Goal: Transaction & Acquisition: Book appointment/travel/reservation

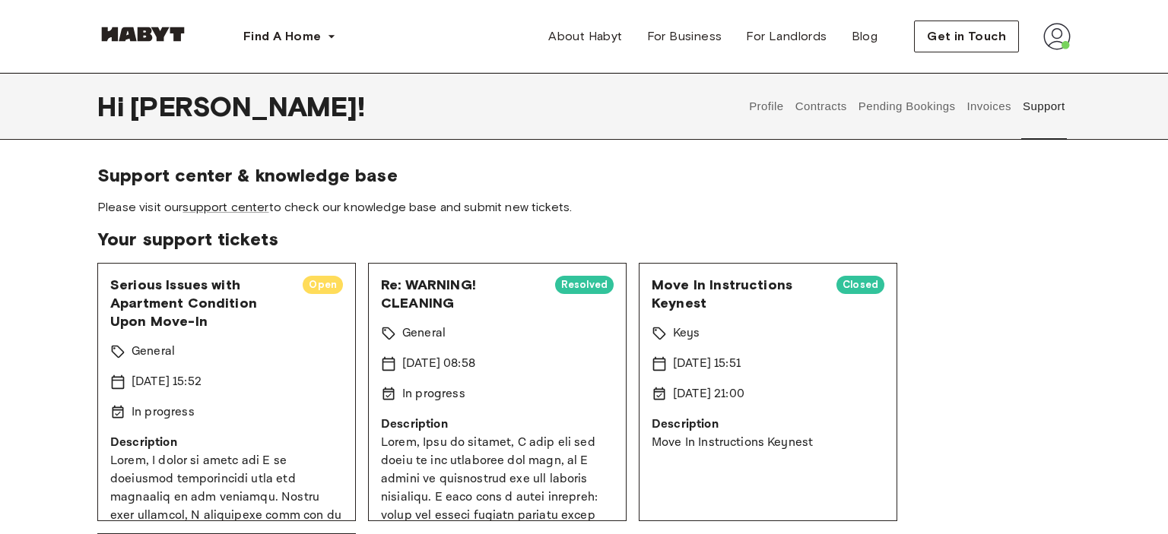
click at [135, 40] on img at bounding box center [142, 34] width 91 height 15
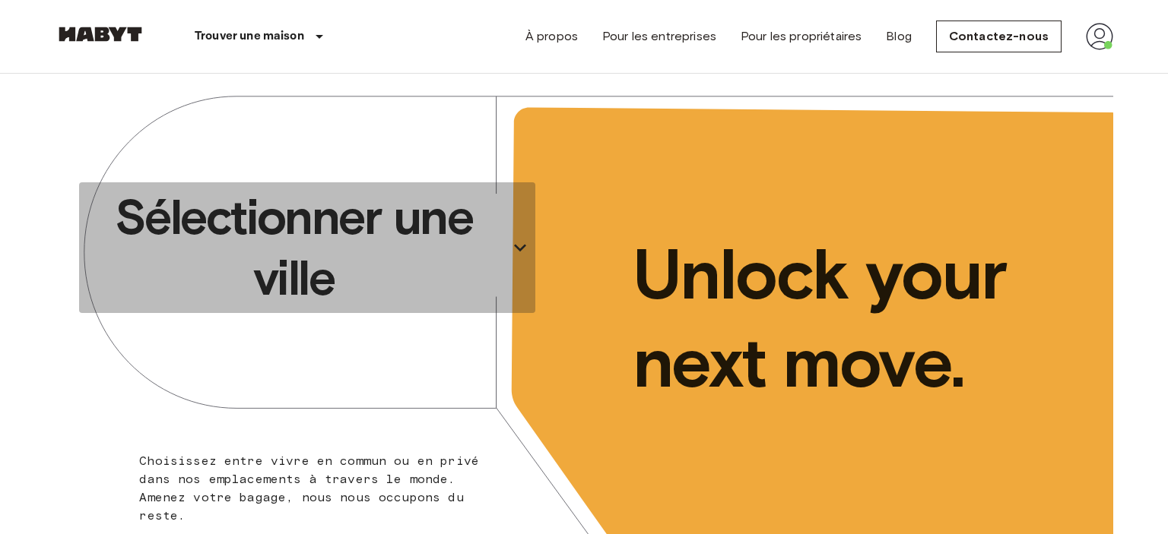
click at [288, 252] on p "Sélectionner une ville" at bounding box center [293, 248] width 417 height 122
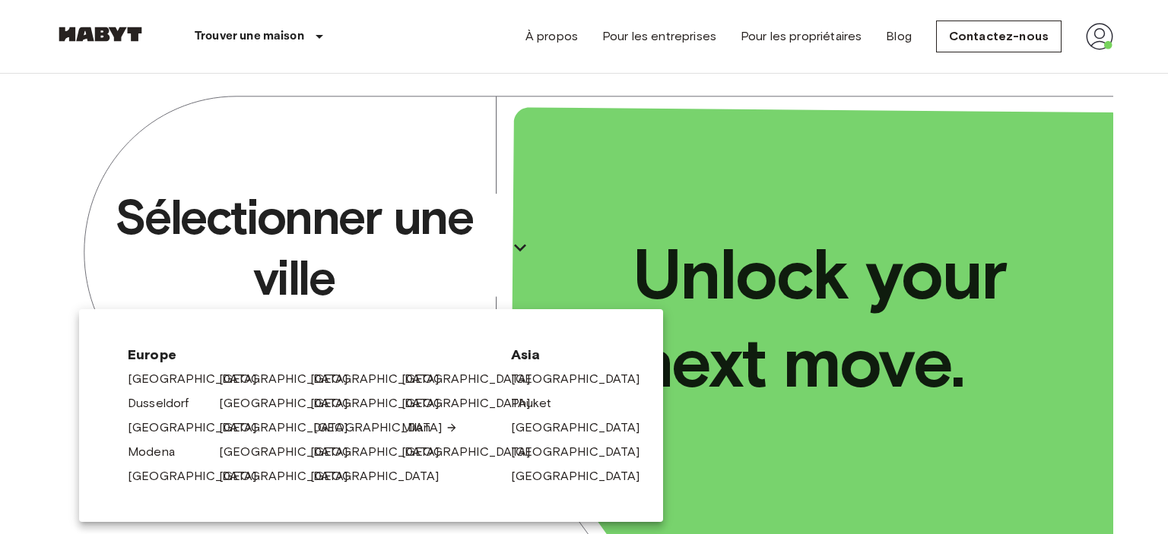
click at [315, 423] on link "[GEOGRAPHIC_DATA]" at bounding box center [385, 428] width 144 height 18
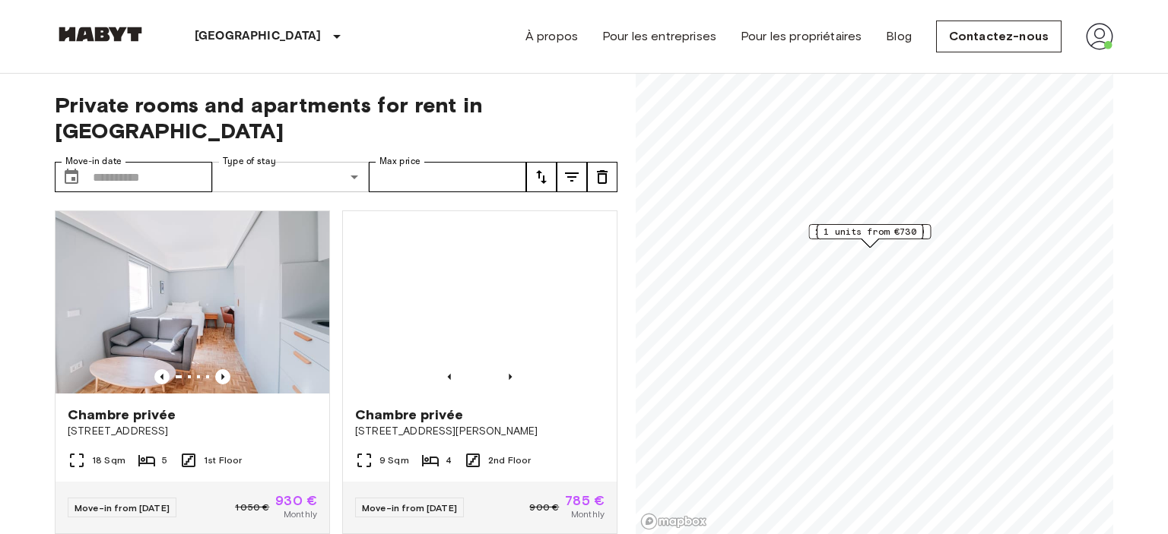
scroll to position [15, 0]
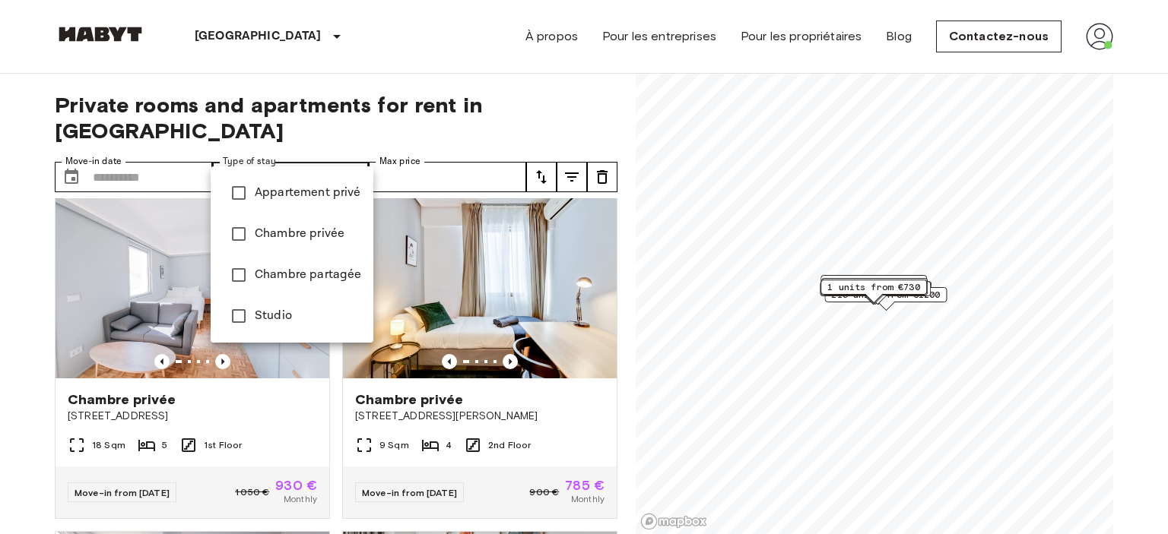
click at [172, 154] on div at bounding box center [584, 267] width 1168 height 534
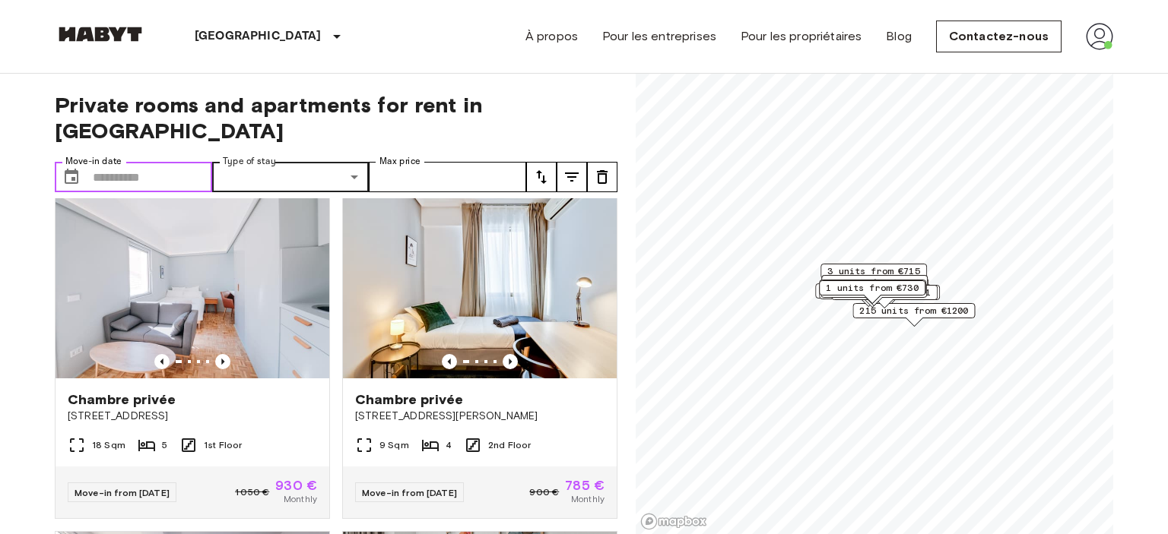
click at [172, 162] on input "Move-in date" at bounding box center [152, 177] width 119 height 30
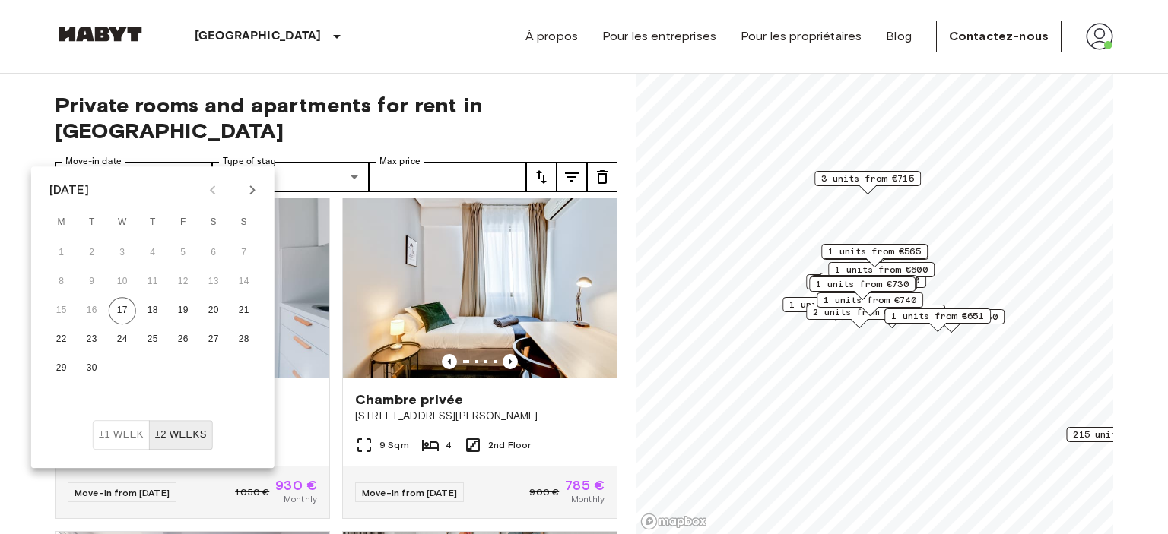
click at [244, 187] on icon "Next month" at bounding box center [252, 190] width 18 height 18
click at [132, 252] on button "1" at bounding box center [122, 252] width 27 height 27
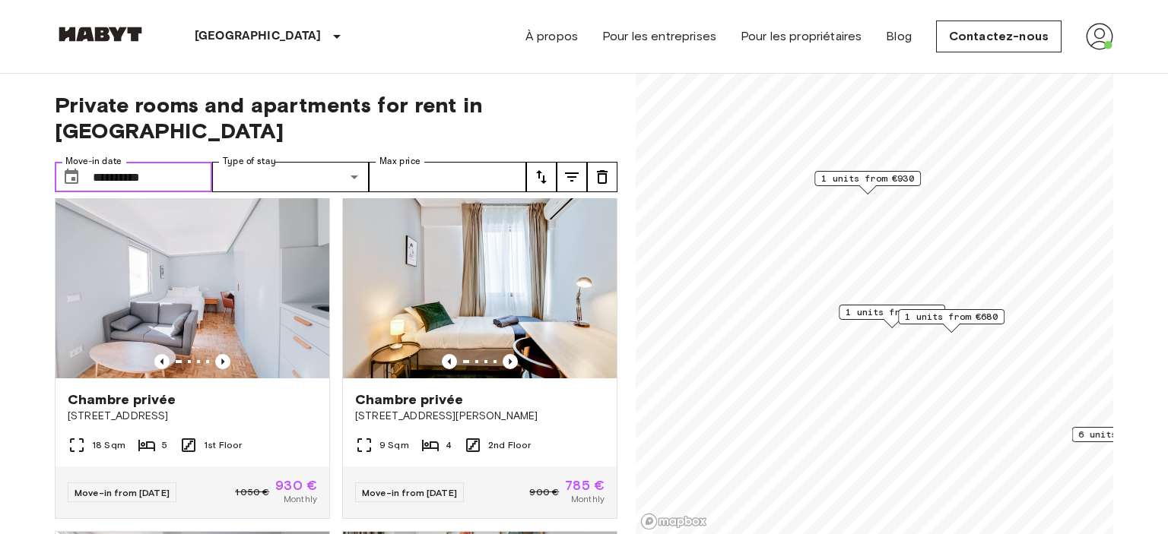
type input "**********"
click at [425, 162] on input "Max price" at bounding box center [447, 177] width 157 height 30
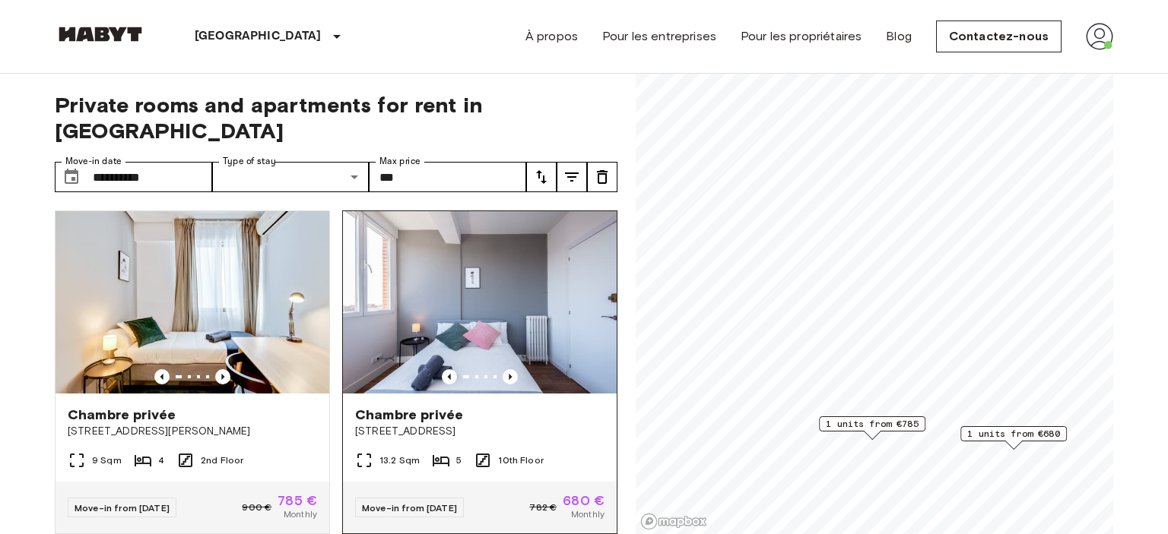
scroll to position [3, 0]
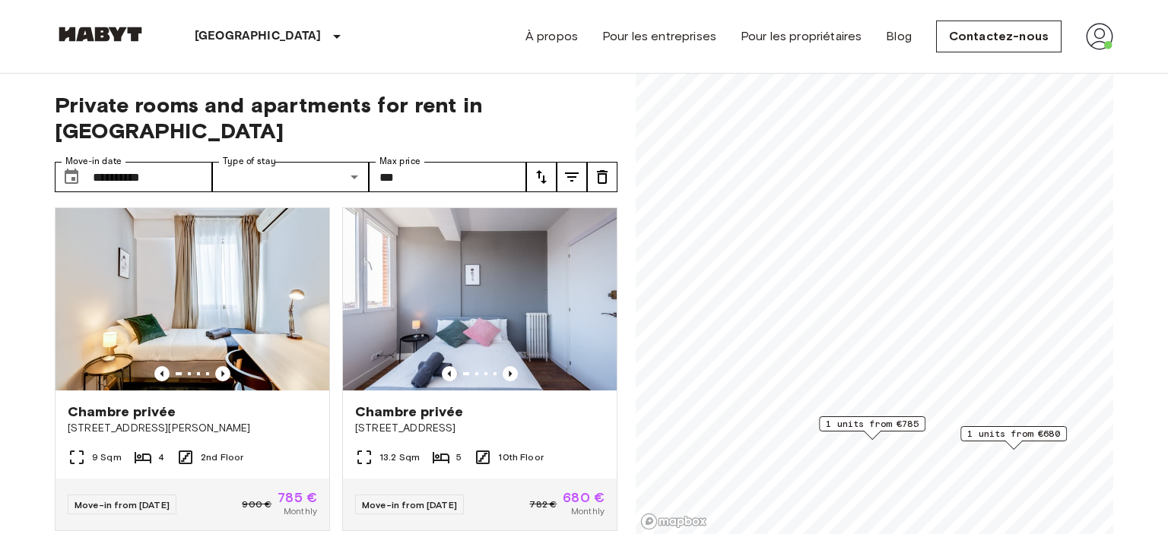
click at [867, 429] on span "1 units from €785" at bounding box center [872, 424] width 93 height 14
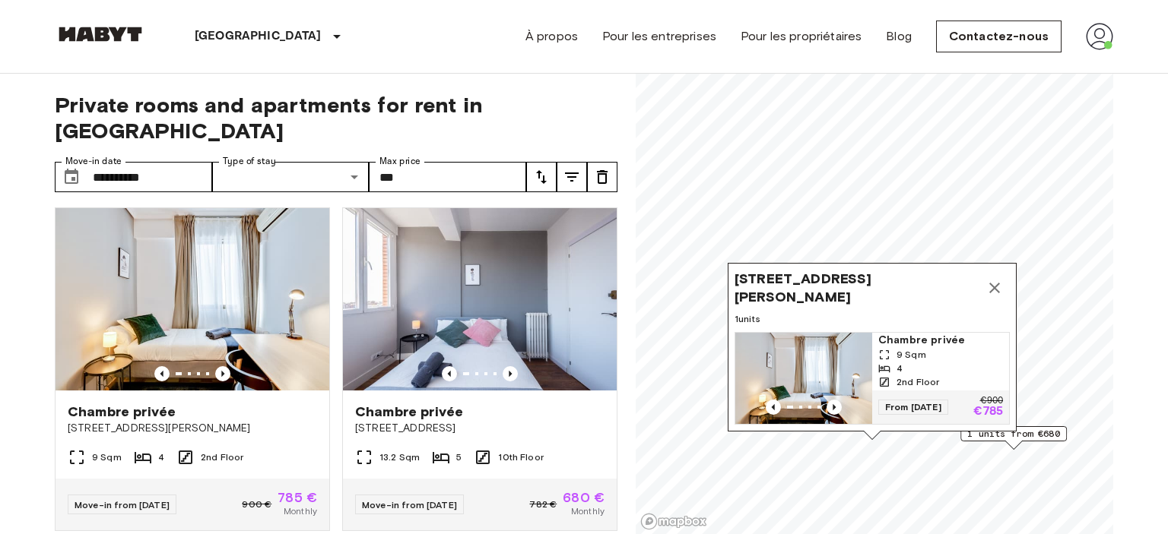
click at [809, 376] on img "Map marker" at bounding box center [803, 378] width 137 height 91
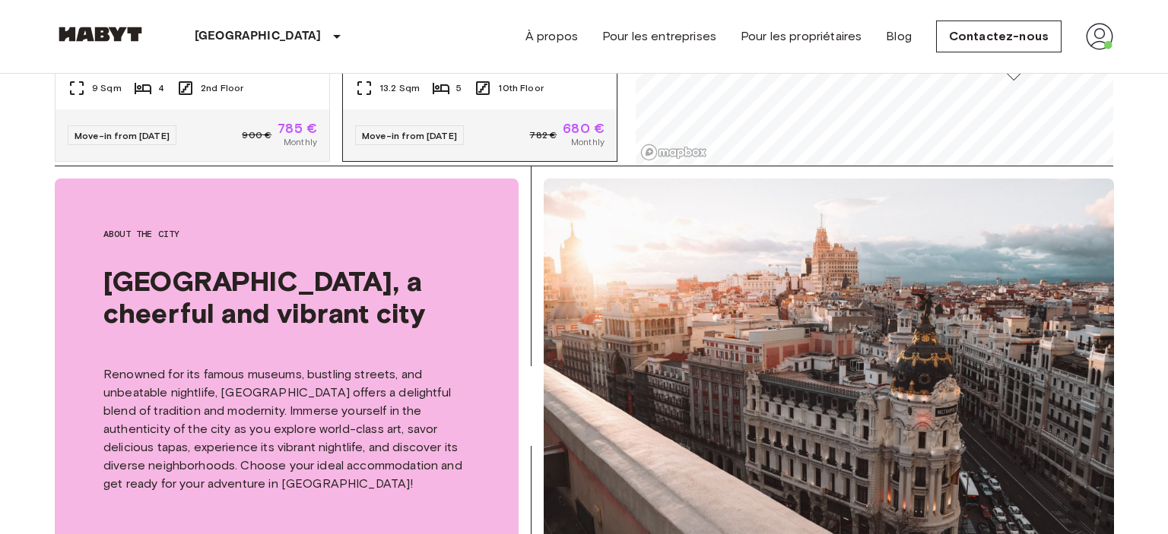
scroll to position [0, 0]
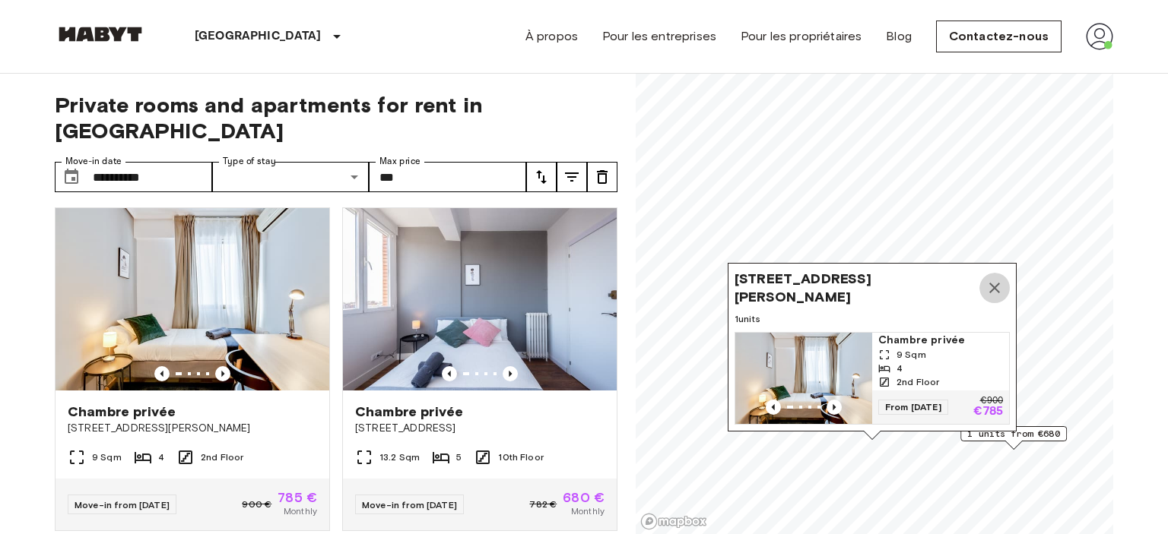
click at [991, 286] on icon "Map marker" at bounding box center [994, 288] width 11 height 11
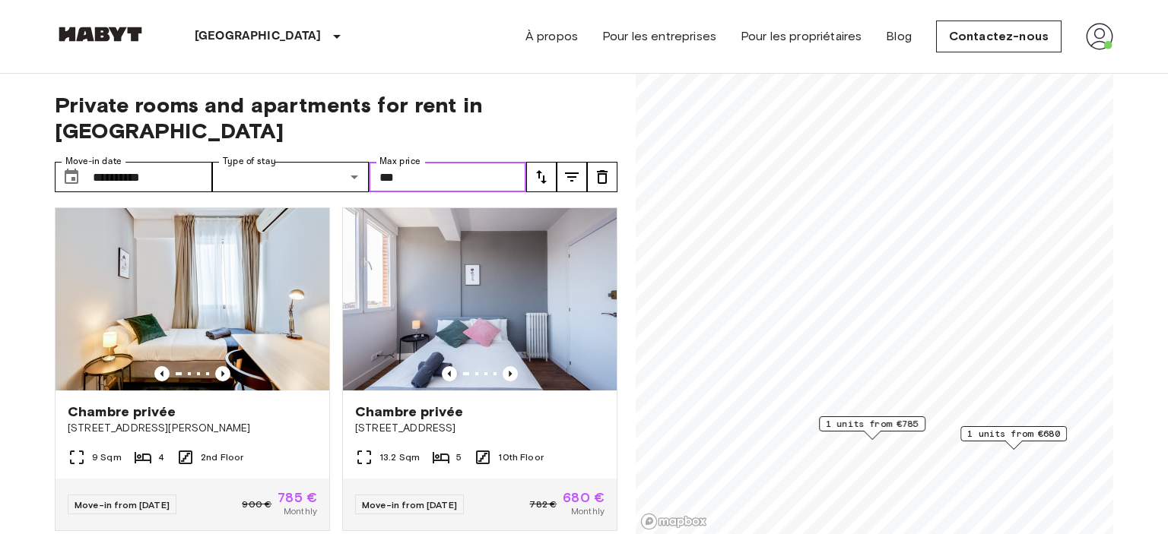
click at [452, 162] on input "***" at bounding box center [447, 177] width 157 height 30
type input "*"
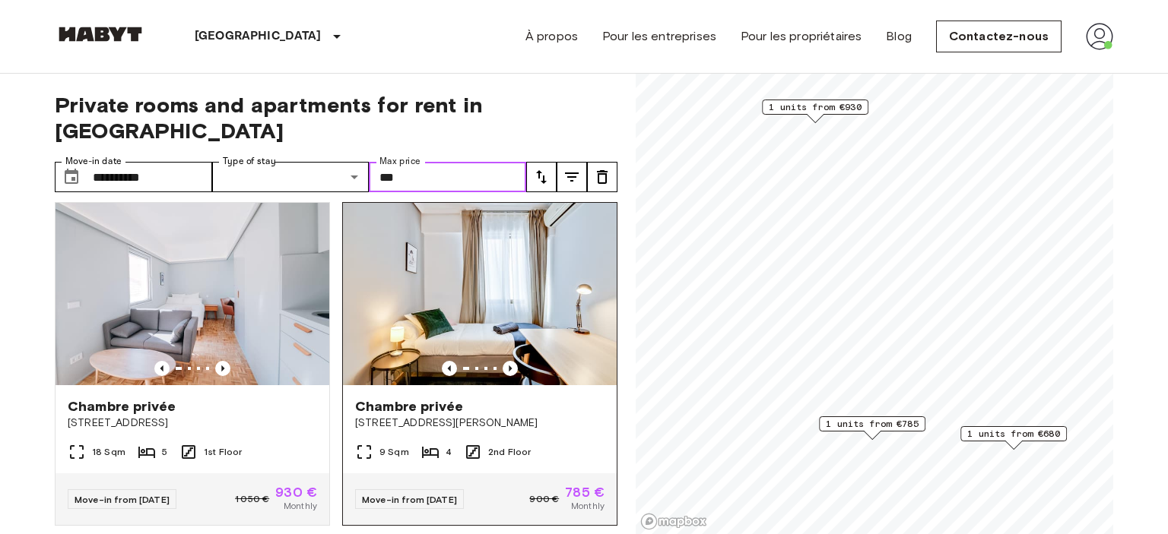
scroll to position [7, 0]
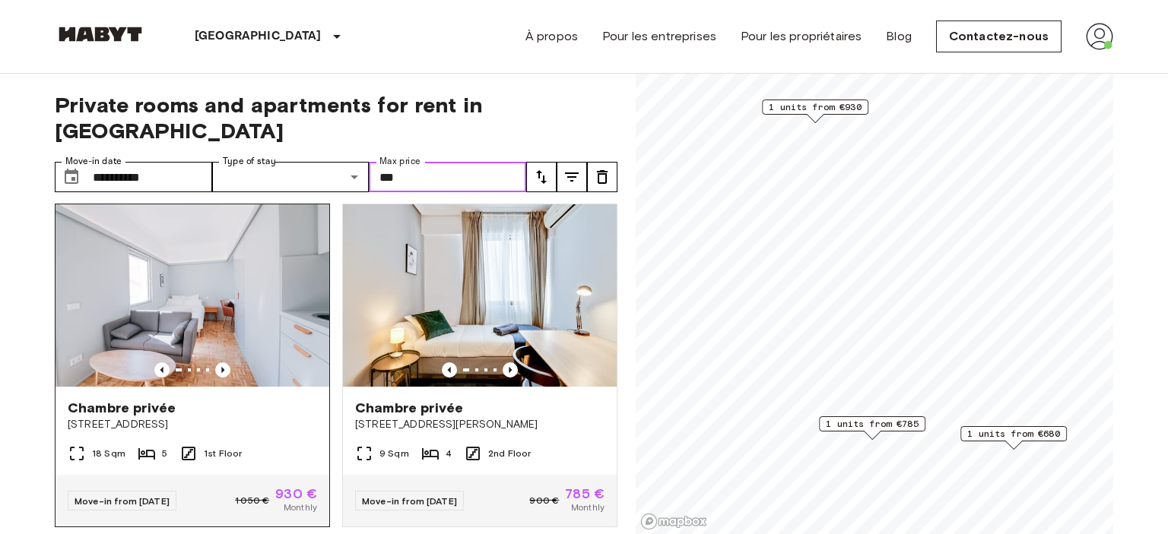
click at [223, 334] on img at bounding box center [192, 295] width 274 height 182
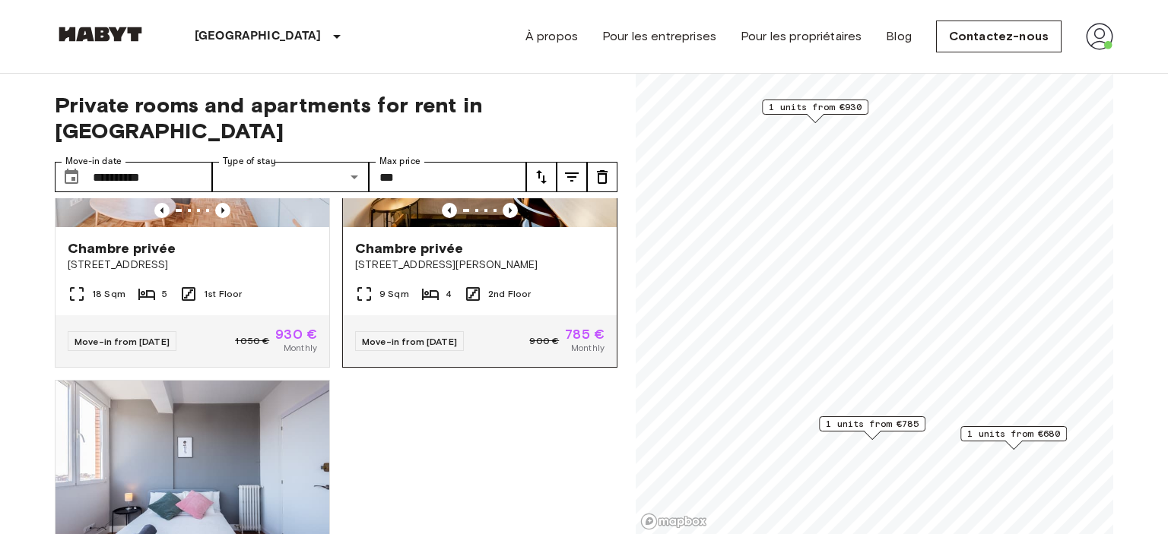
scroll to position [339, 0]
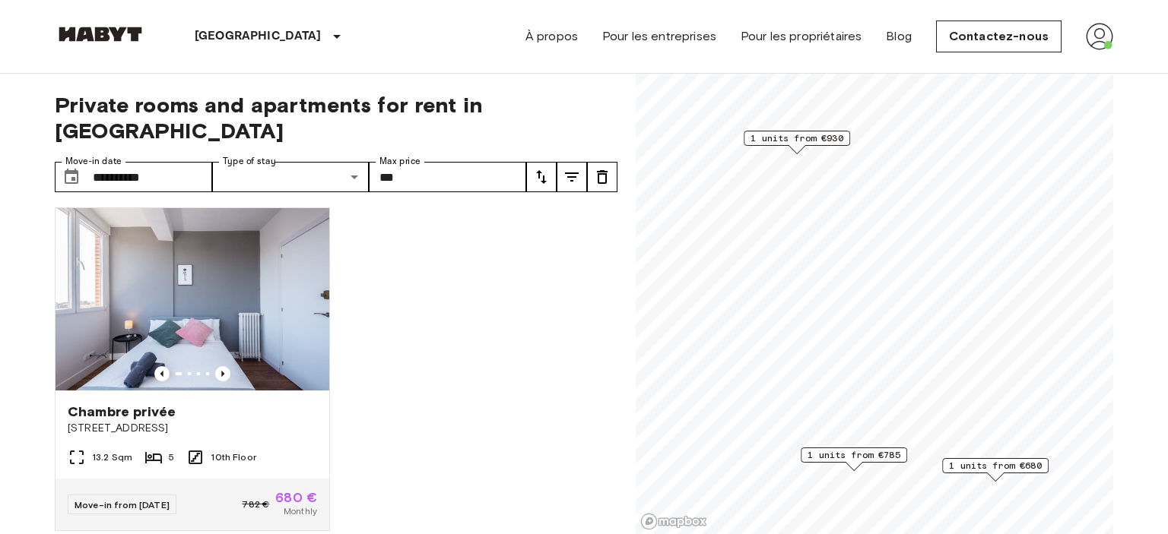
click at [465, 132] on div "**********" at bounding box center [336, 304] width 563 height 461
click at [464, 135] on div "**********" at bounding box center [336, 304] width 563 height 461
click at [424, 162] on input "***" at bounding box center [447, 177] width 157 height 30
type input "*"
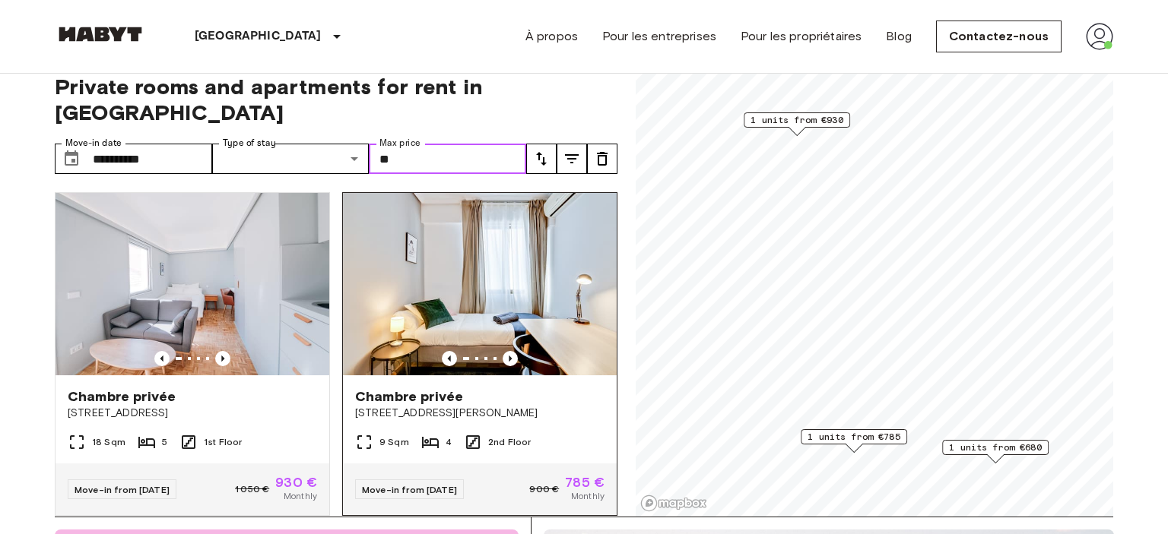
type input "*"
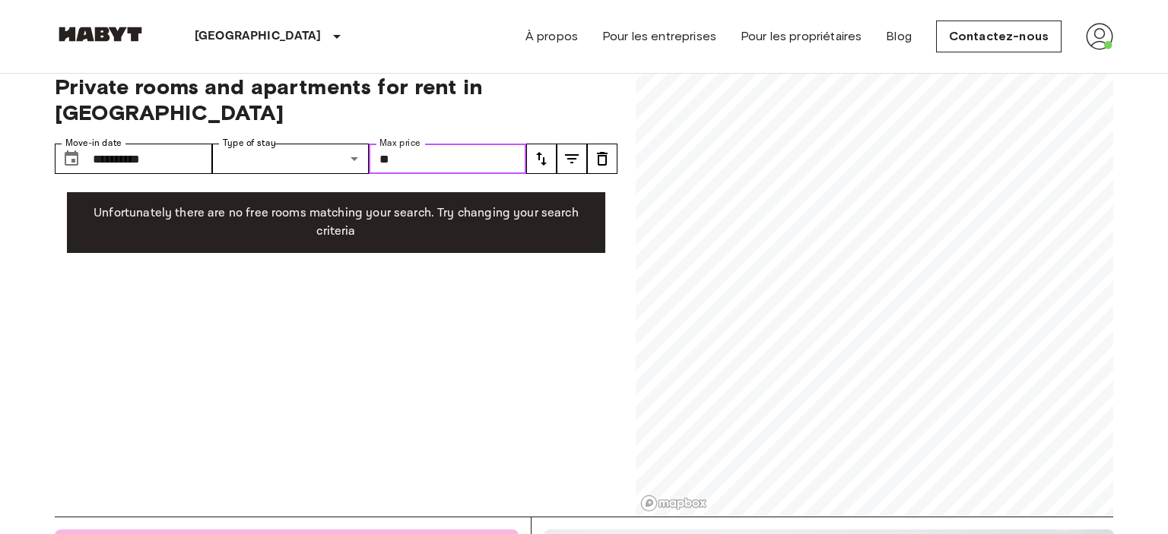
type input "*"
type input "***"
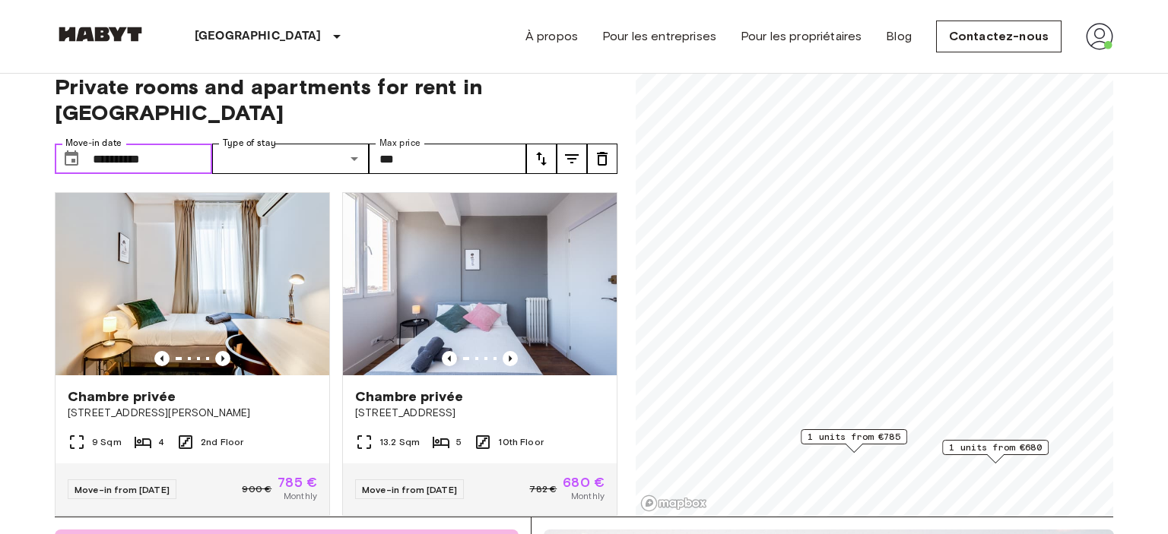
click at [163, 144] on input "**********" at bounding box center [152, 159] width 119 height 30
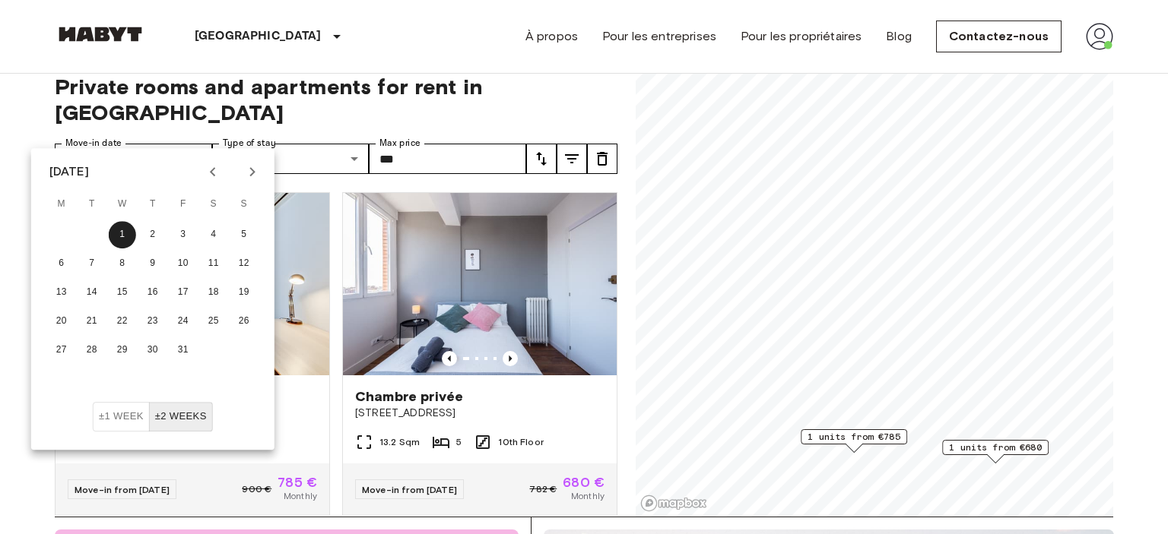
click at [253, 175] on icon "Next month" at bounding box center [252, 172] width 18 height 18
click at [208, 235] on button "1" at bounding box center [213, 234] width 27 height 27
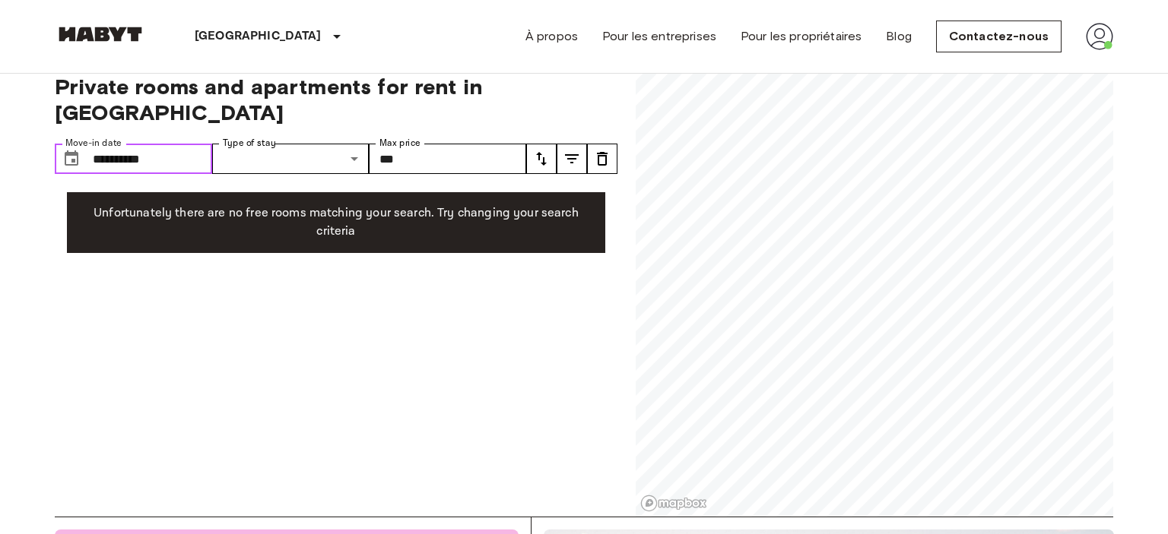
click at [162, 144] on input "**********" at bounding box center [152, 159] width 119 height 30
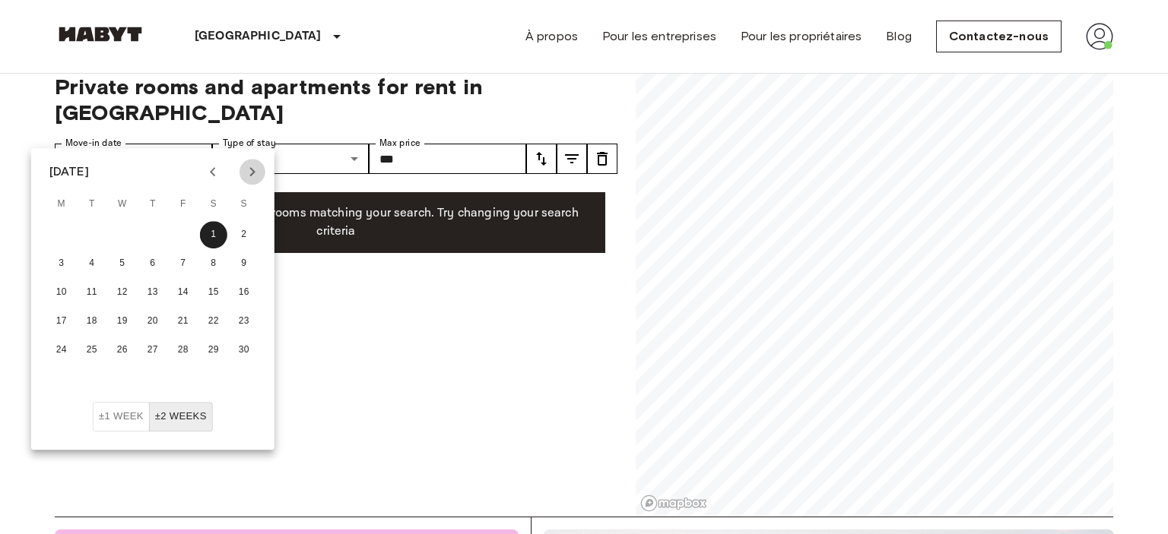
click at [247, 176] on icon "Next month" at bounding box center [252, 172] width 18 height 18
click at [65, 237] on button "1" at bounding box center [61, 234] width 27 height 27
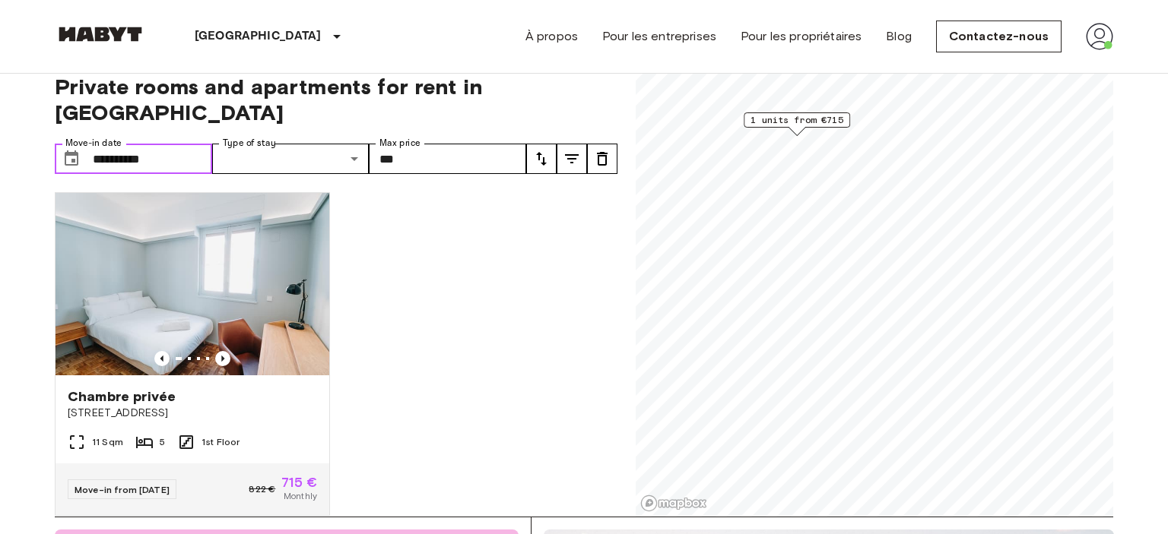
type input "**********"
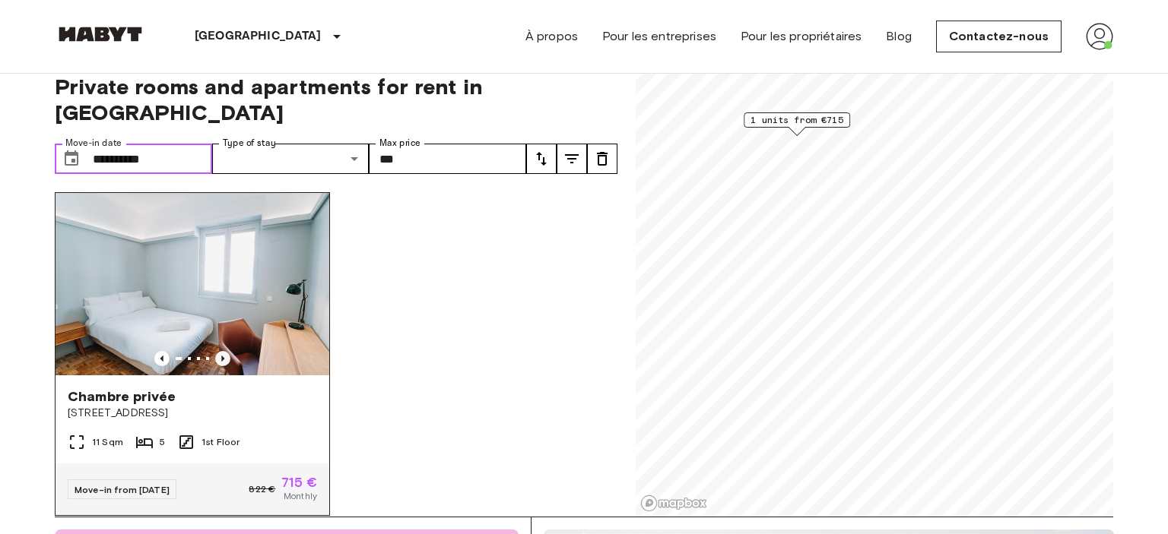
click at [220, 351] on icon "Previous image" at bounding box center [222, 358] width 15 height 15
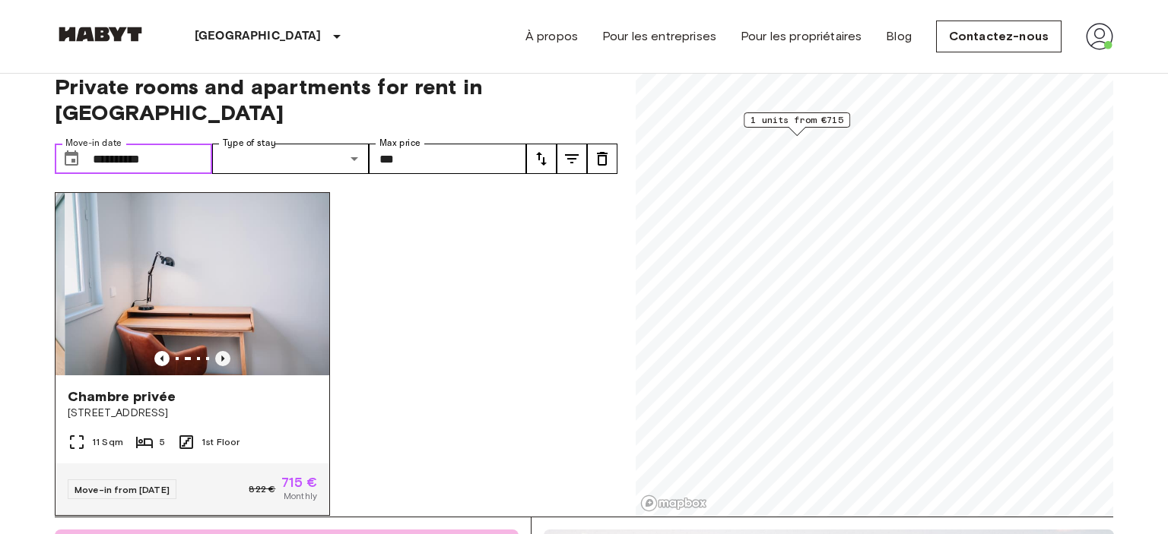
click at [220, 351] on icon "Previous image" at bounding box center [222, 358] width 15 height 15
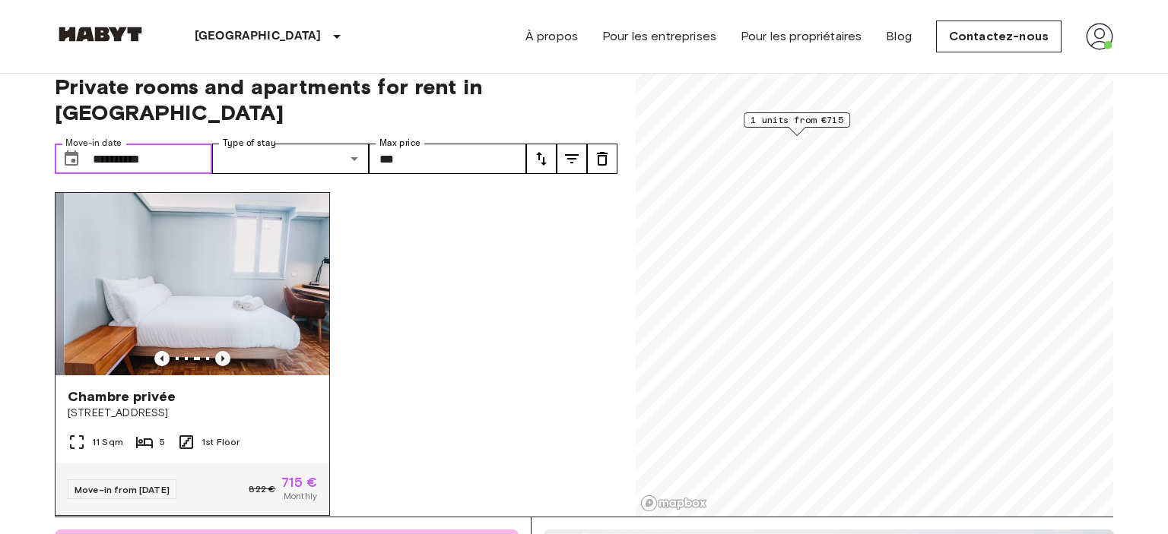
click at [220, 351] on icon "Previous image" at bounding box center [222, 358] width 15 height 15
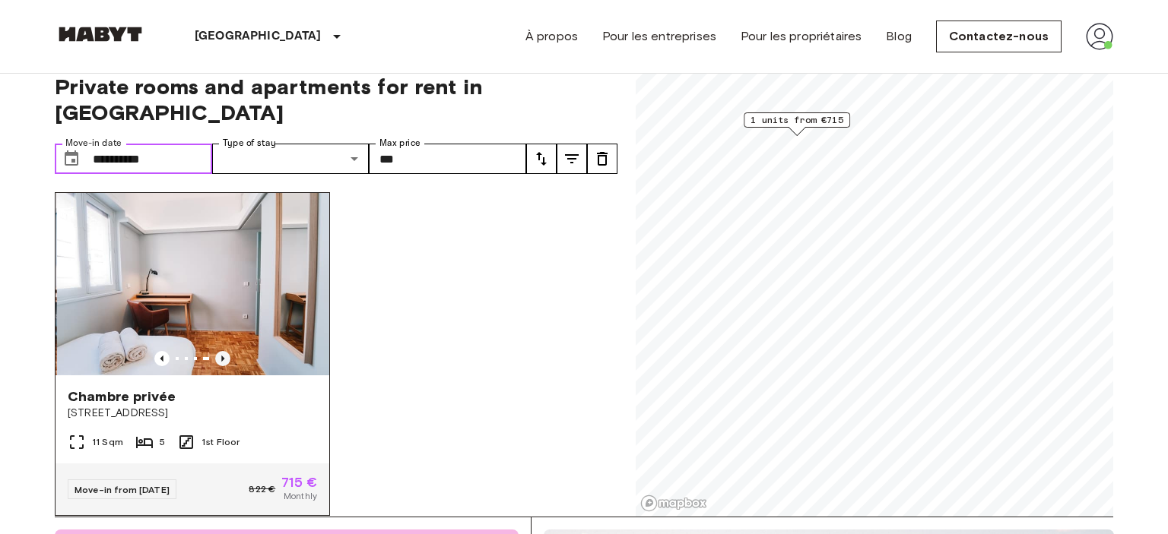
click at [220, 351] on icon "Previous image" at bounding box center [222, 358] width 15 height 15
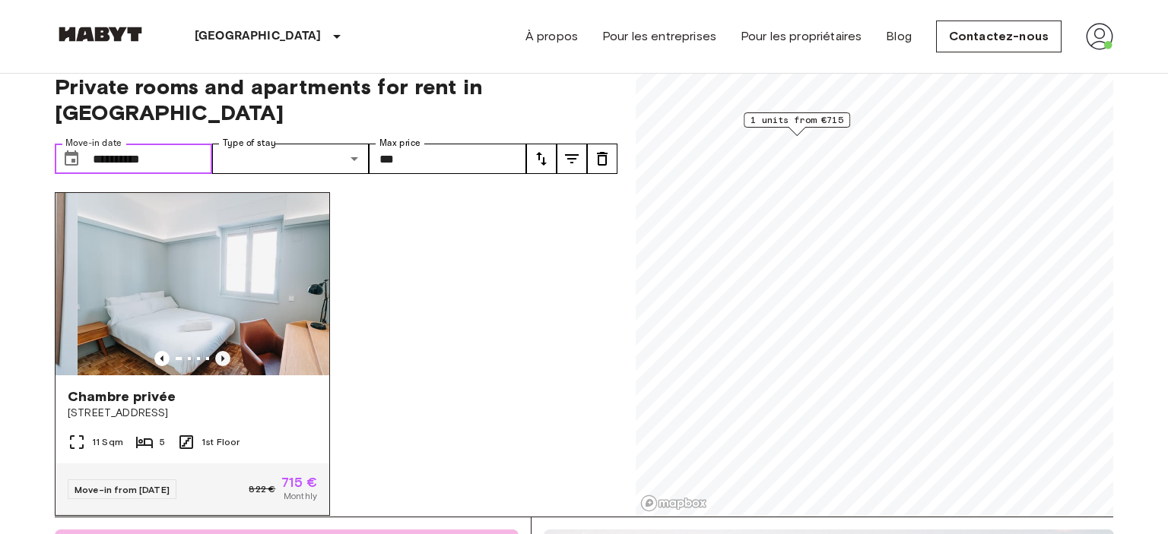
click at [220, 351] on icon "Previous image" at bounding box center [222, 358] width 15 height 15
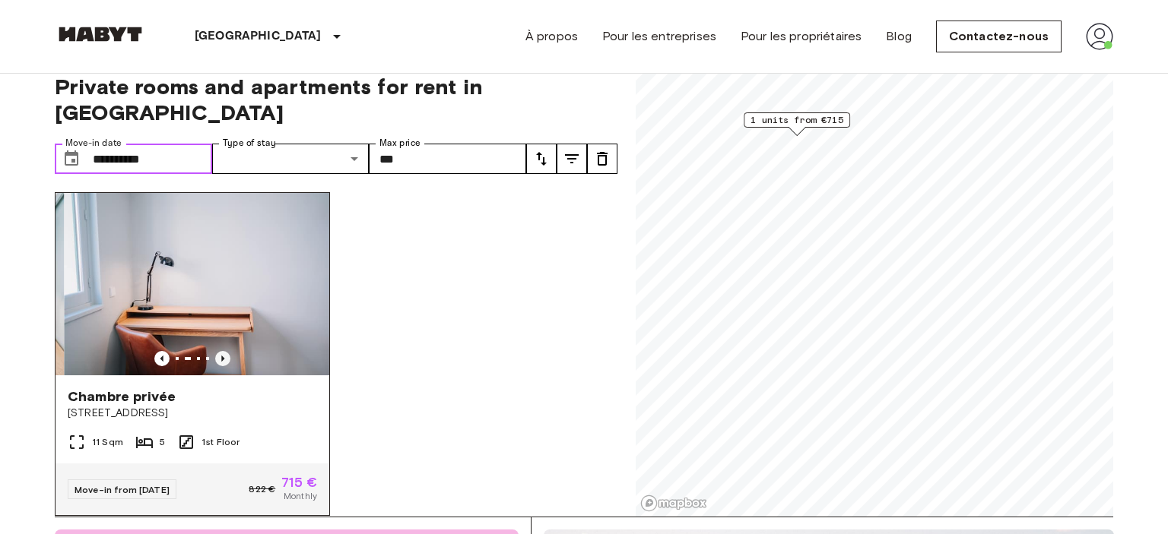
click at [220, 351] on icon "Previous image" at bounding box center [222, 358] width 15 height 15
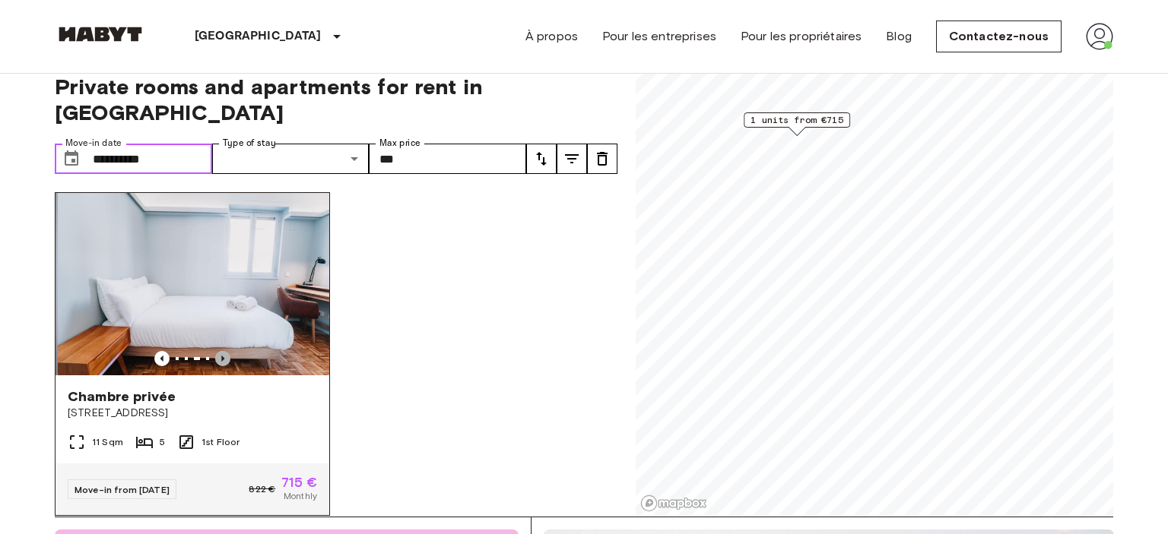
click at [220, 351] on icon "Previous image" at bounding box center [222, 358] width 15 height 15
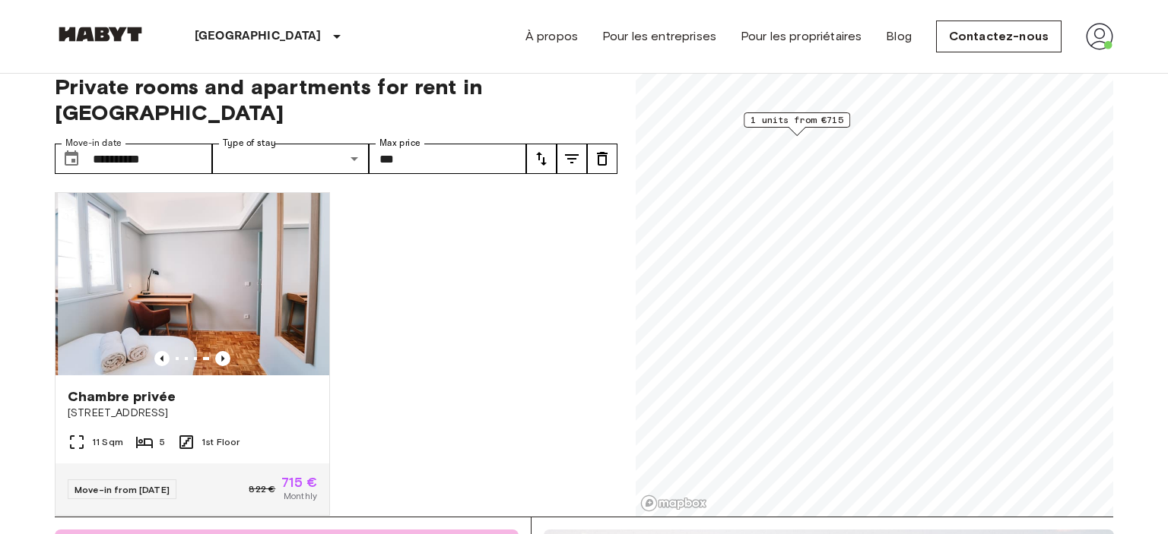
click at [480, 319] on div "Chambre privée Calle de Oudrid 21 11 Sqm 5 1st Floor Move-in from 01 Dec 25 822…" at bounding box center [330, 348] width 575 height 337
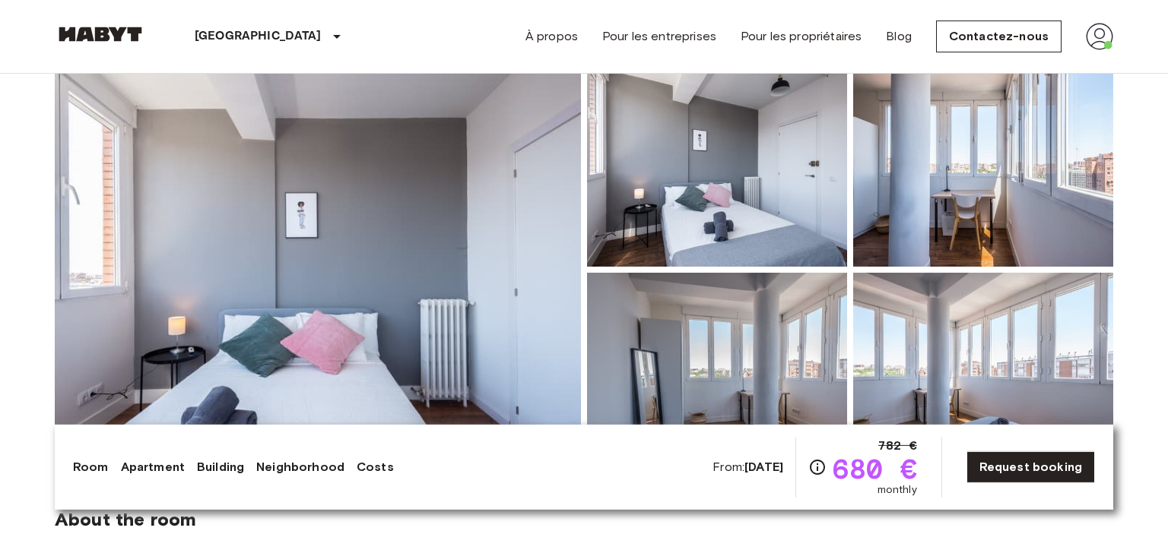
scroll to position [131, 0]
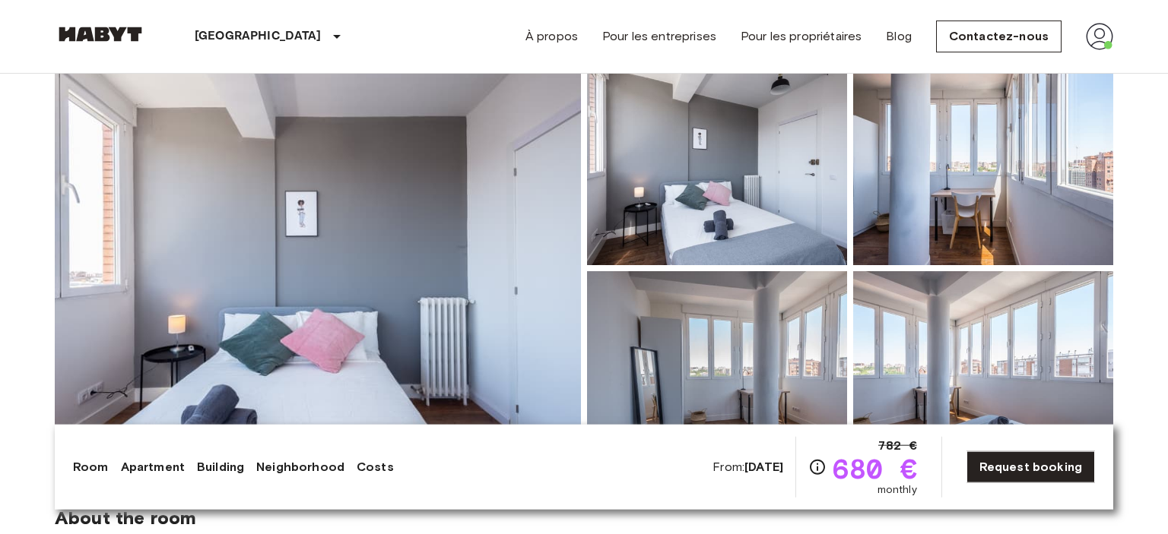
click at [355, 334] on img at bounding box center [318, 268] width 526 height 404
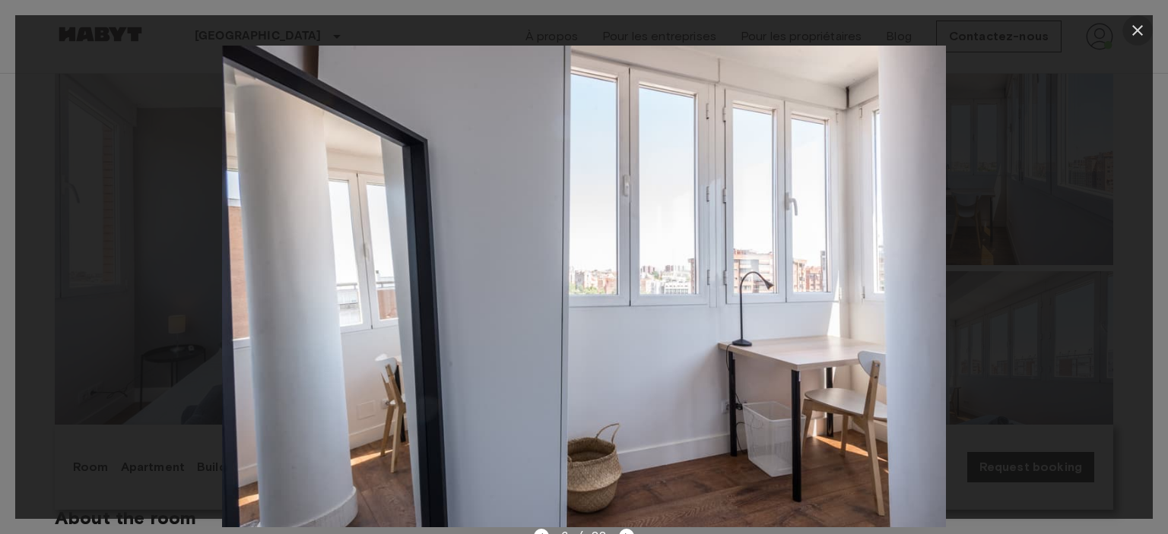
click at [1136, 31] on icon "button" at bounding box center [1137, 30] width 11 height 11
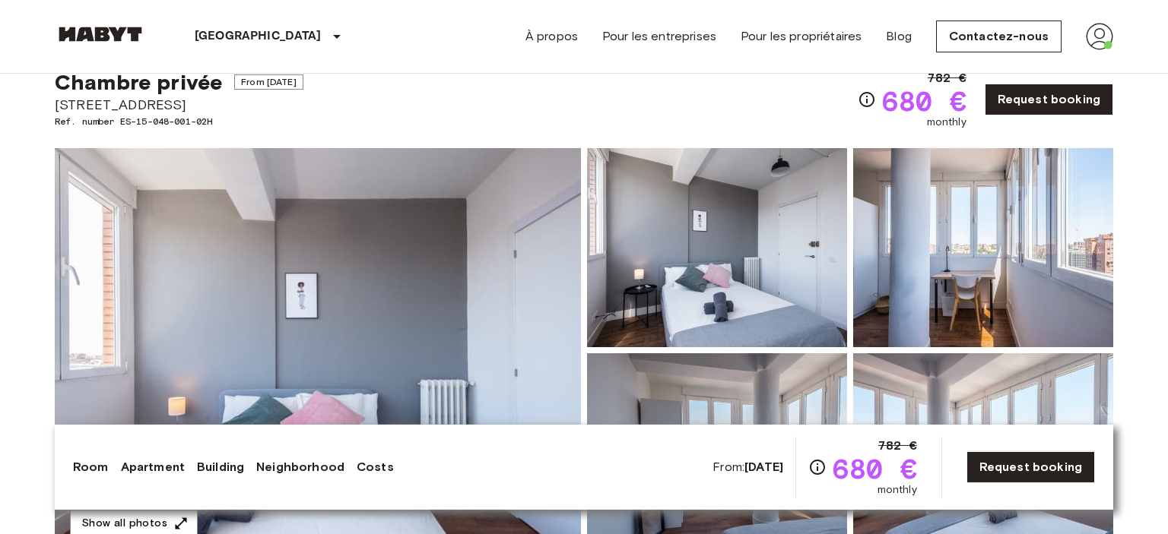
scroll to position [0, 0]
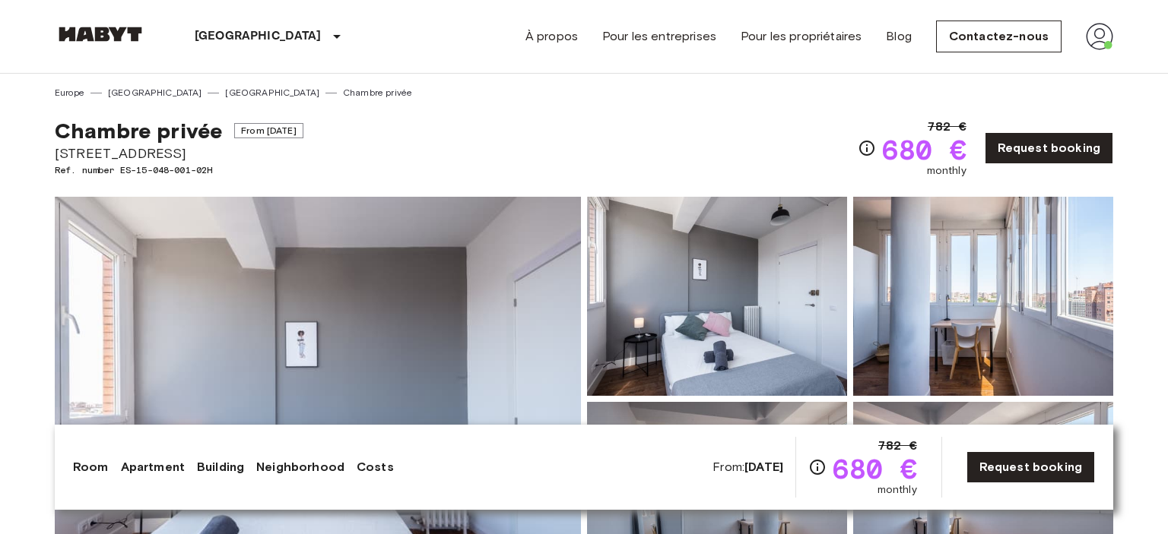
click at [479, 280] on img at bounding box center [318, 399] width 526 height 404
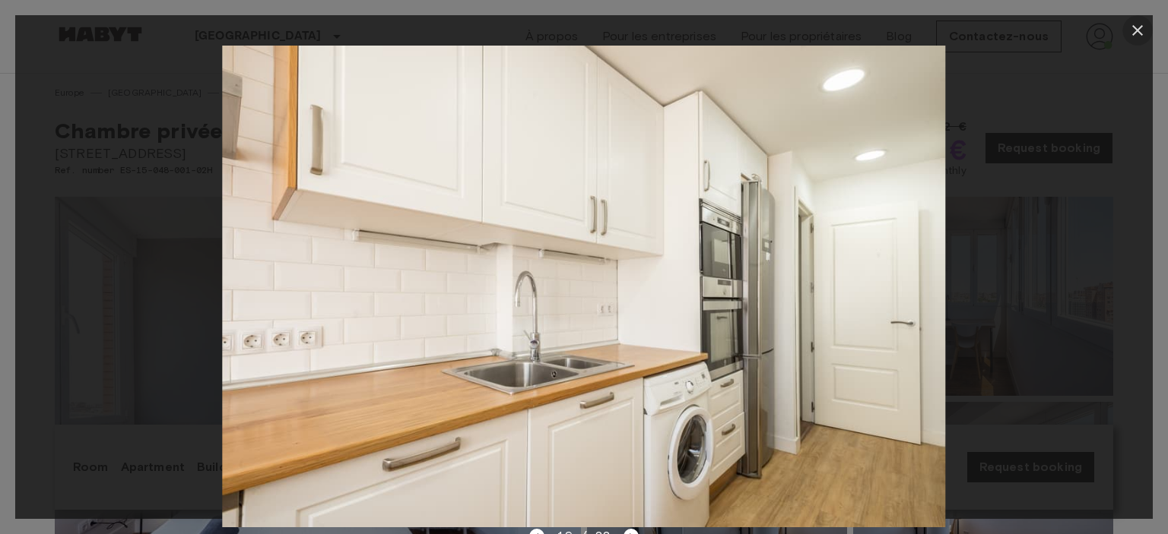
click at [1138, 28] on icon "button" at bounding box center [1137, 30] width 18 height 18
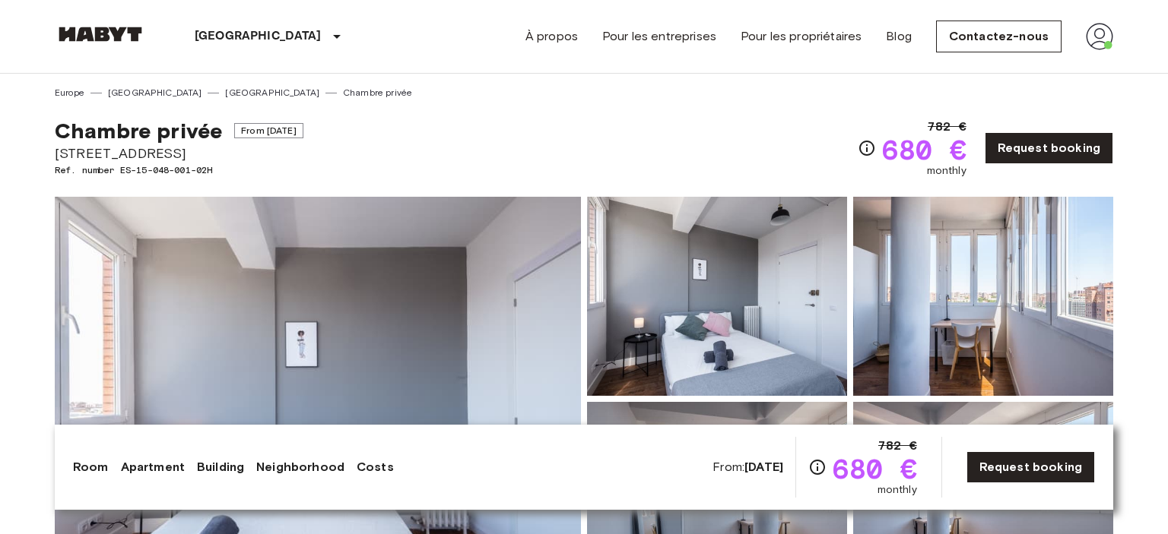
drag, startPoint x: 58, startPoint y: 155, endPoint x: 430, endPoint y: 159, distance: 372.5
click at [430, 159] on div "Chambre privée From Sep 29 2025 Avenida Mediterraneo 45, 10A, 28007, Madrid, Sp…" at bounding box center [584, 139] width 1058 height 79
copy span "[STREET_ADDRESS]"
click at [675, 113] on div "Chambre privée From Sep 29 2025 Avenida Mediterraneo 45, 10A, 28007, Madrid, Sp…" at bounding box center [584, 139] width 1058 height 79
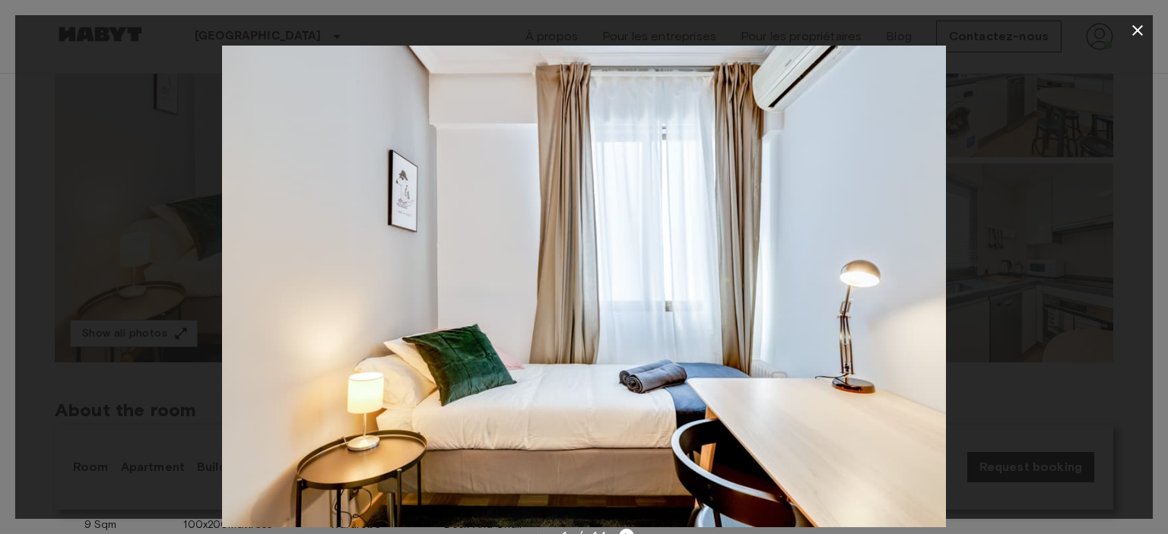
scroll to position [239, 0]
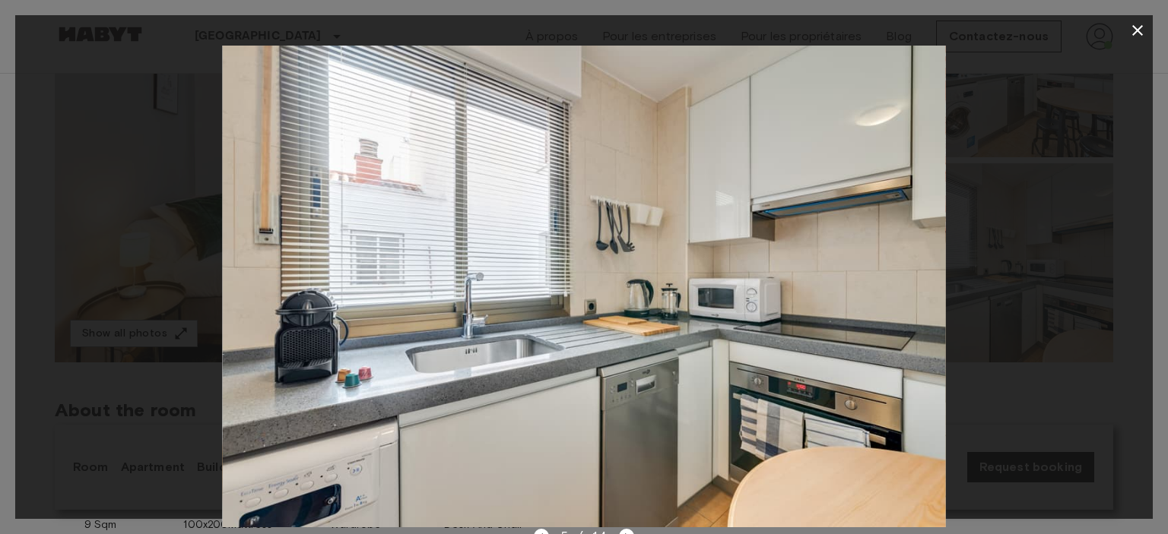
click at [1129, 30] on icon "button" at bounding box center [1137, 30] width 18 height 18
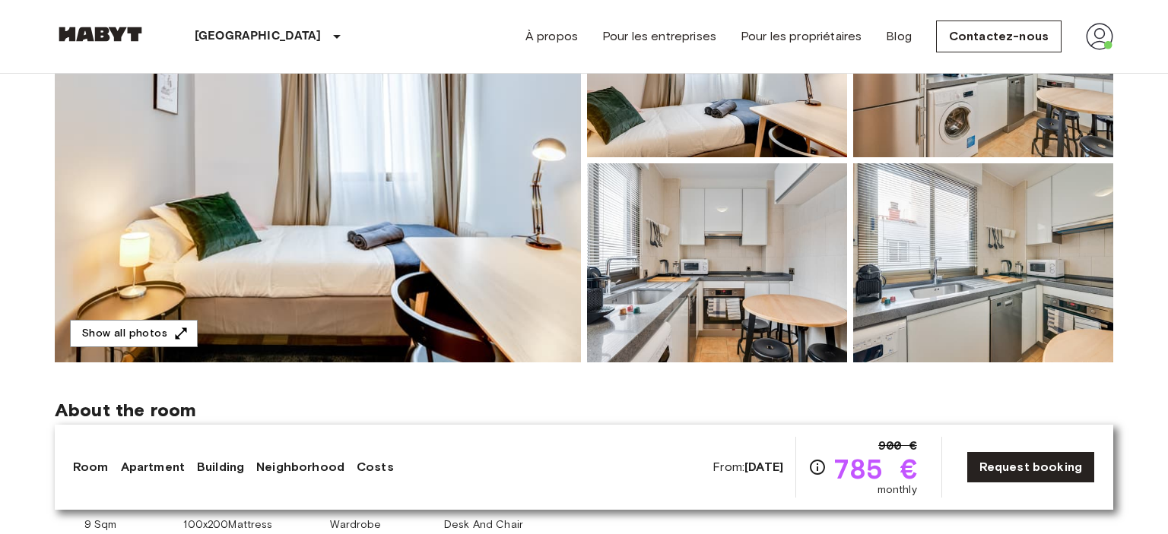
scroll to position [0, 0]
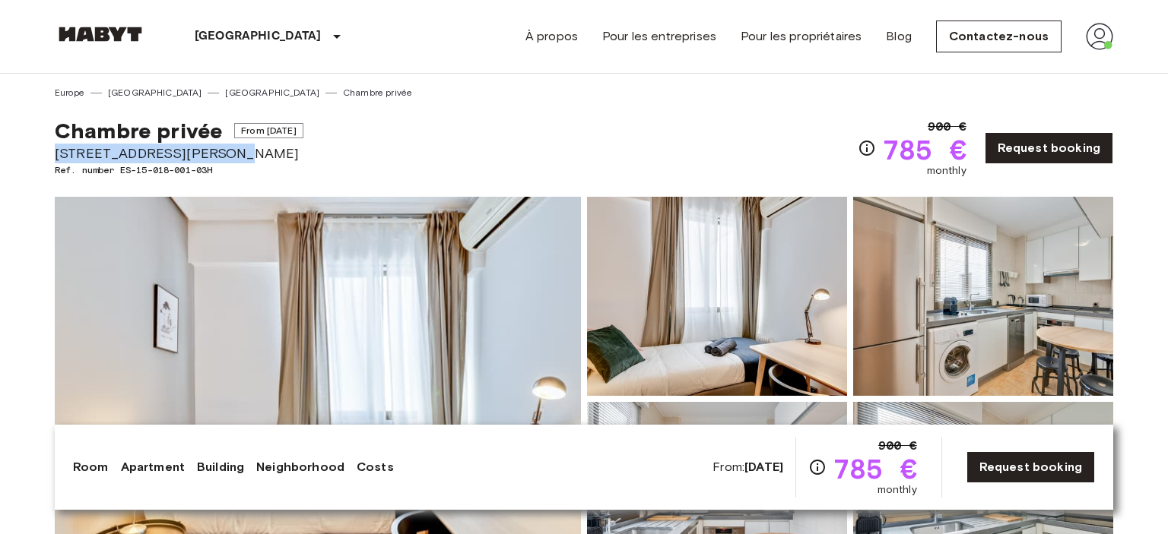
drag, startPoint x: 55, startPoint y: 152, endPoint x: 267, endPoint y: 145, distance: 211.4
click at [267, 145] on span "Calle Doctor Fourquet, 5" at bounding box center [179, 154] width 249 height 20
copy span "Calle Doctor Fourquet, 5"
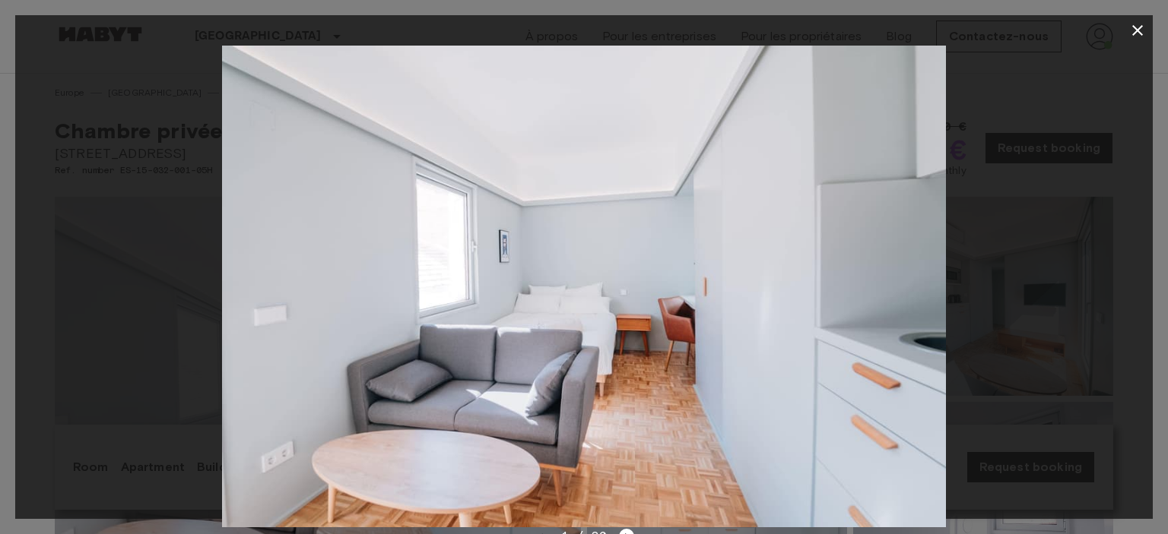
scroll to position [201, 0]
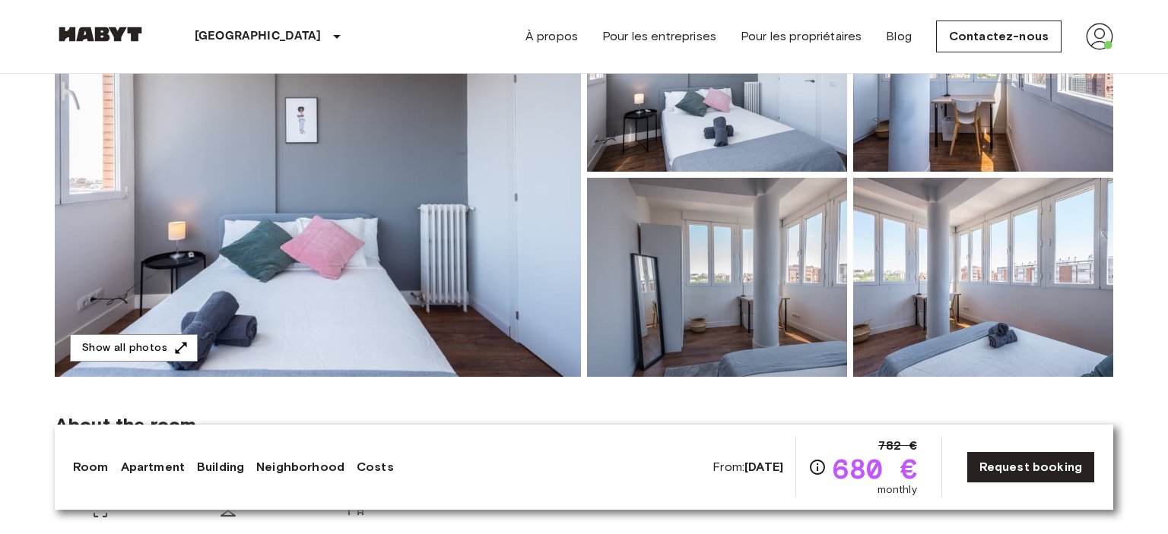
scroll to position [224, 0]
click at [489, 312] on img at bounding box center [318, 175] width 526 height 404
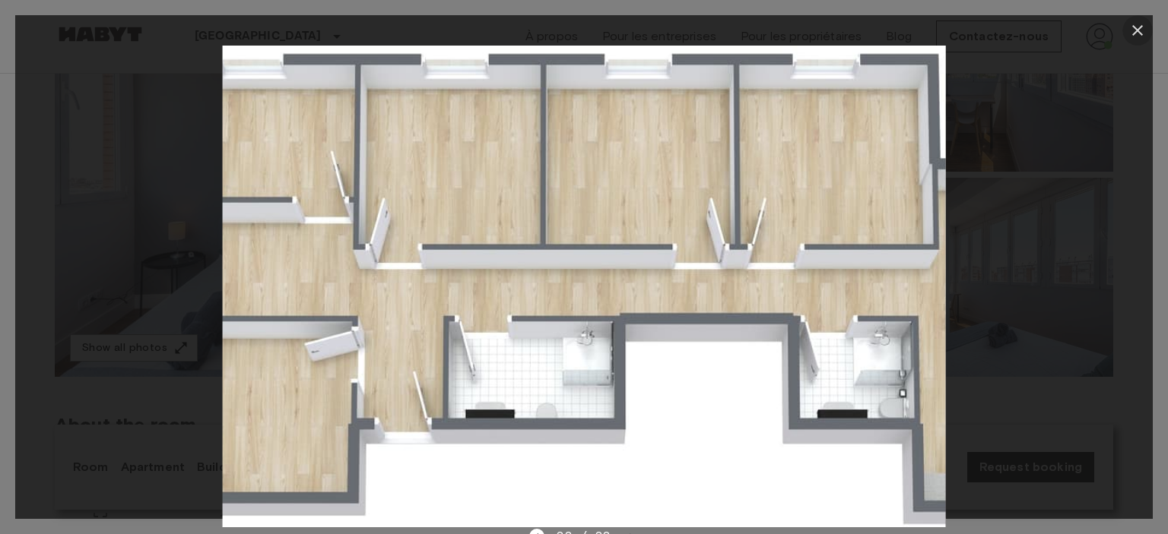
click at [1133, 30] on icon "button" at bounding box center [1137, 30] width 18 height 18
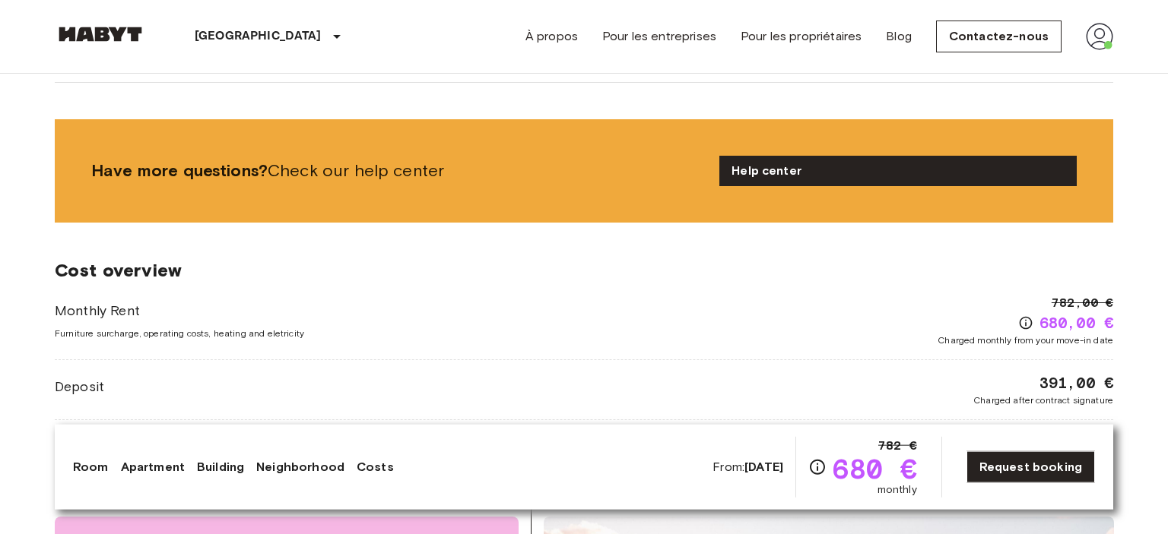
scroll to position [1723, 0]
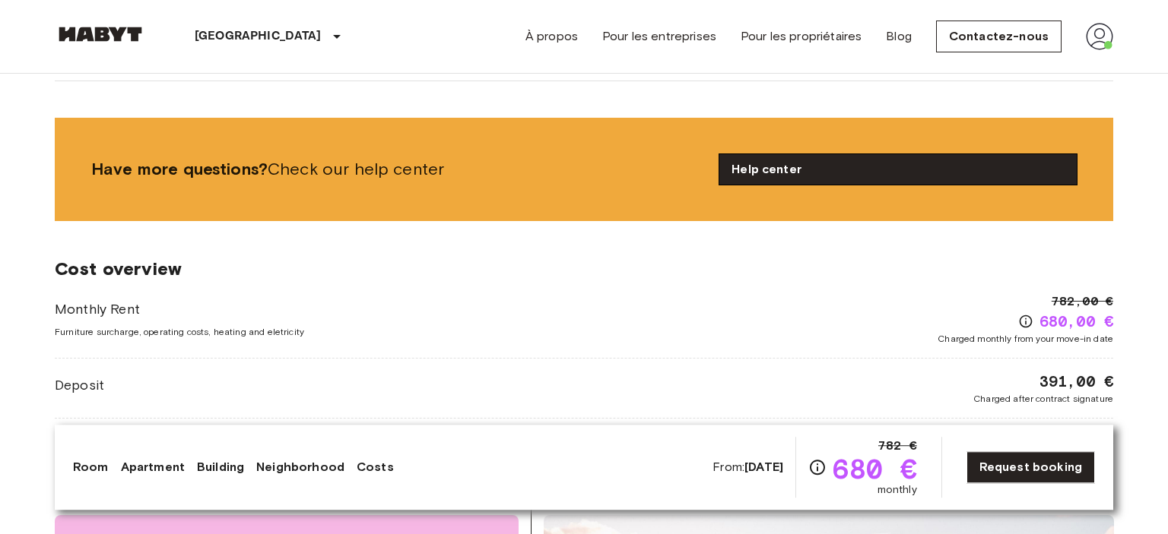
click at [756, 156] on link "Help center" at bounding box center [897, 169] width 357 height 30
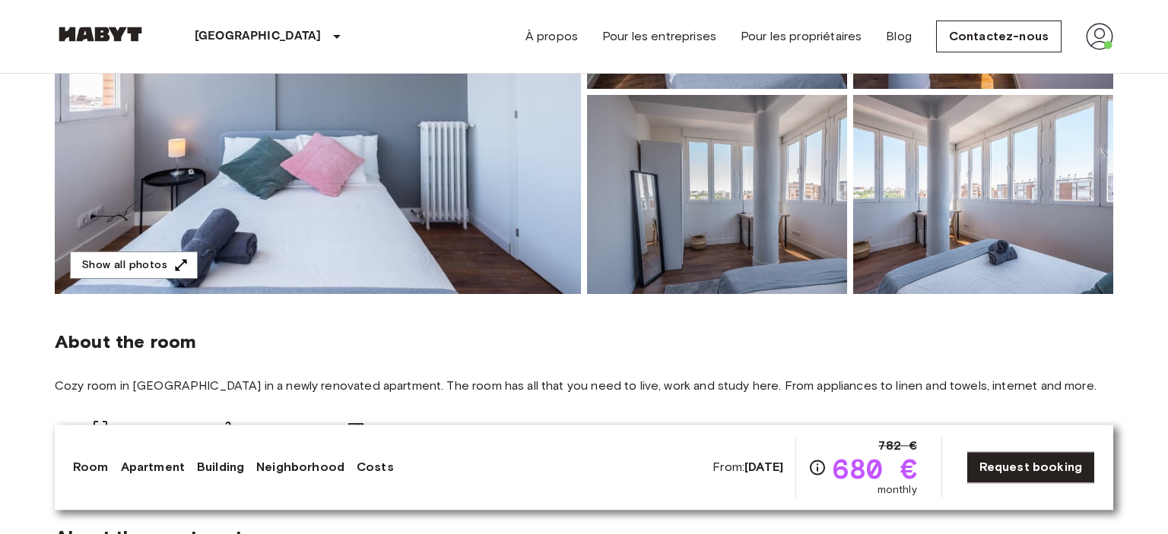
scroll to position [304, 0]
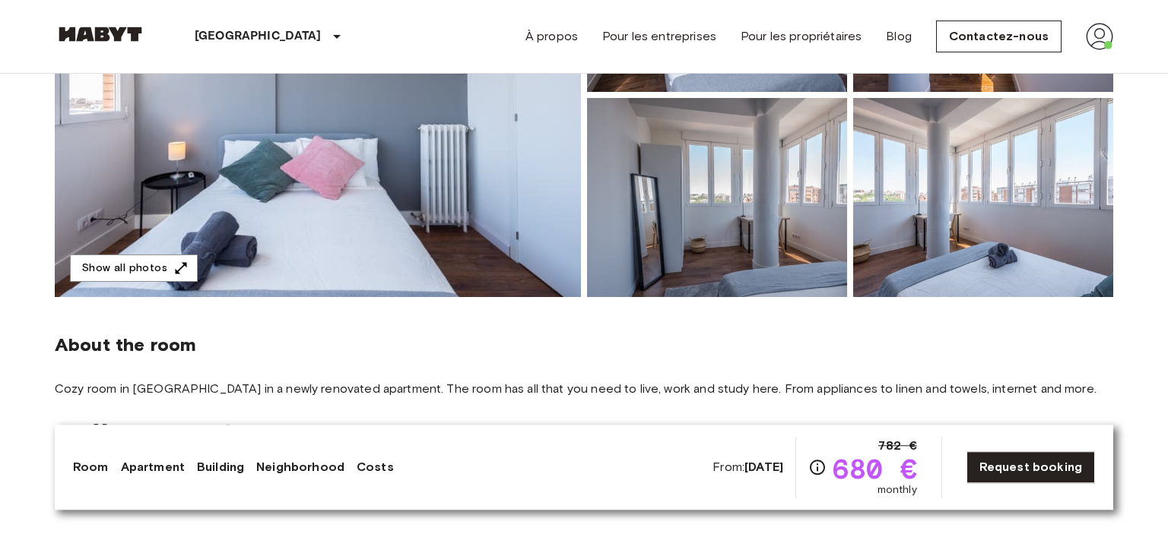
click at [767, 481] on div "From: [DATE] 782 € 680 € monthly" at bounding box center [814, 467] width 204 height 61
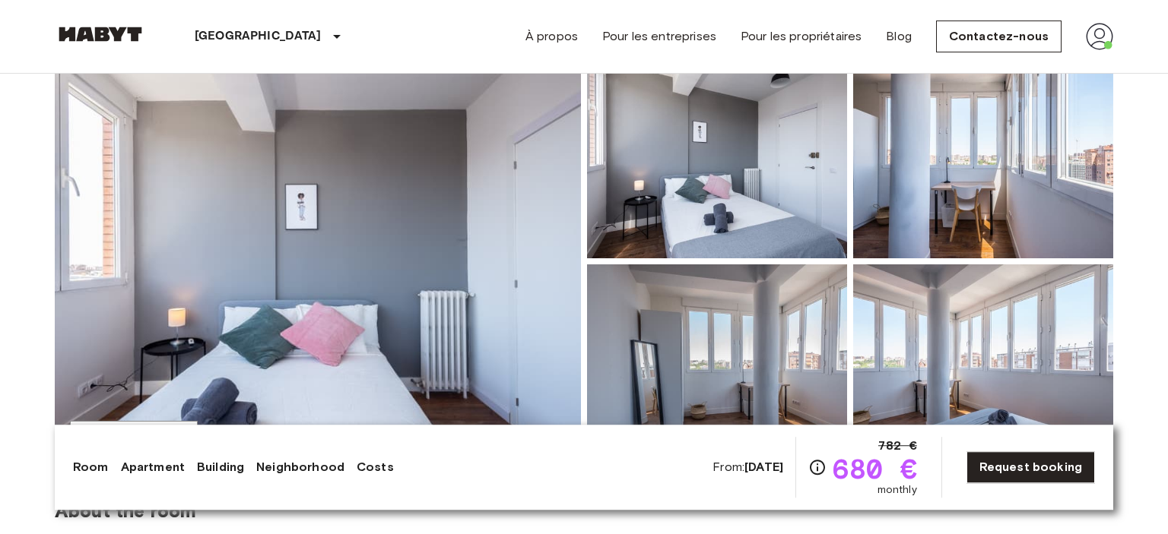
scroll to position [0, 0]
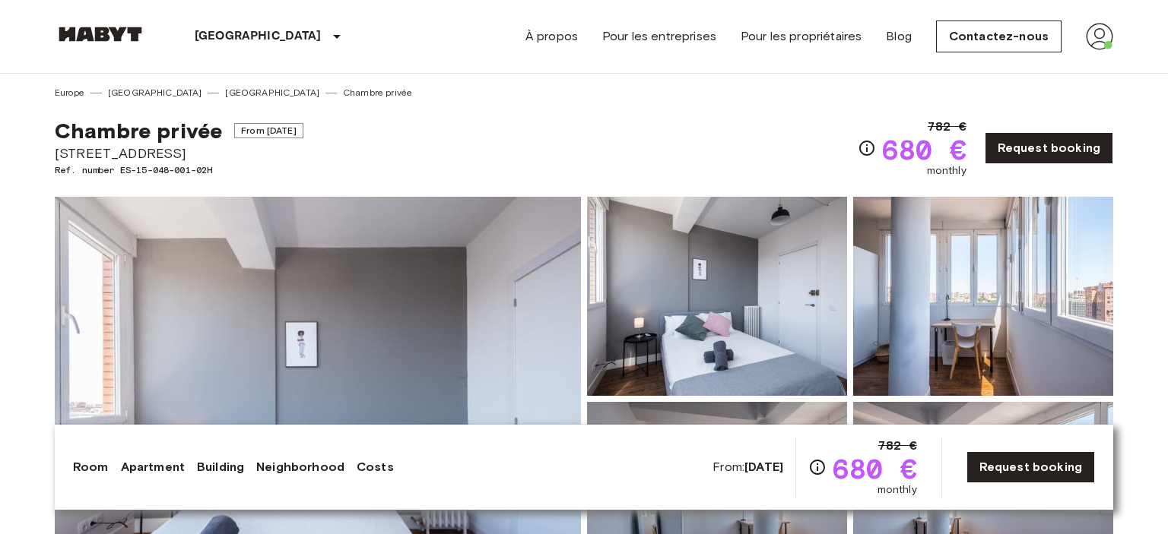
drag, startPoint x: 52, startPoint y: 152, endPoint x: 448, endPoint y: 151, distance: 395.3
copy span "[STREET_ADDRESS]"
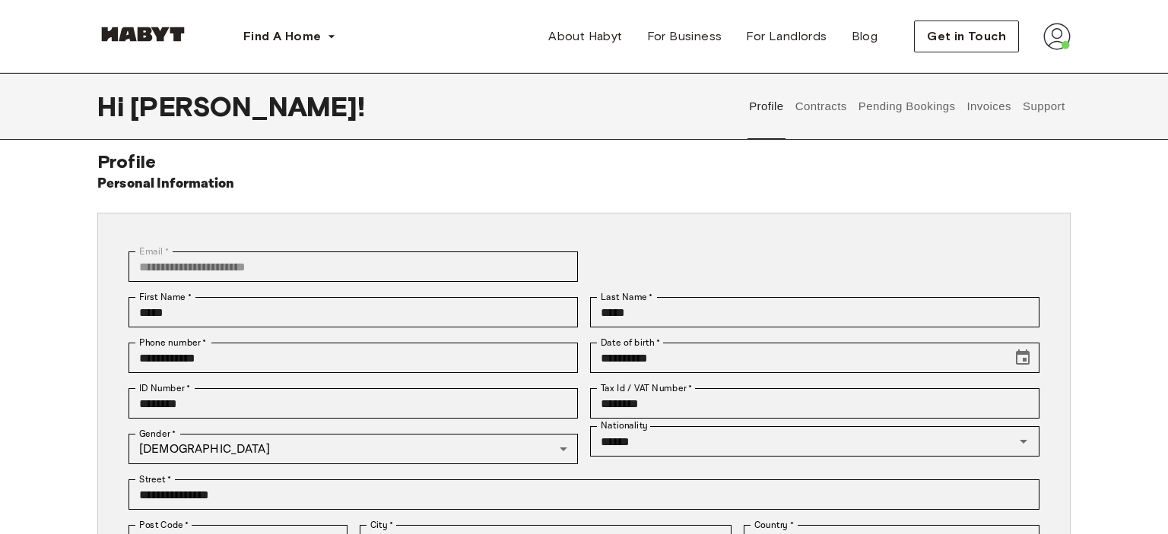
scroll to position [14, 0]
click at [1058, 114] on button "Support" at bounding box center [1043, 106] width 46 height 67
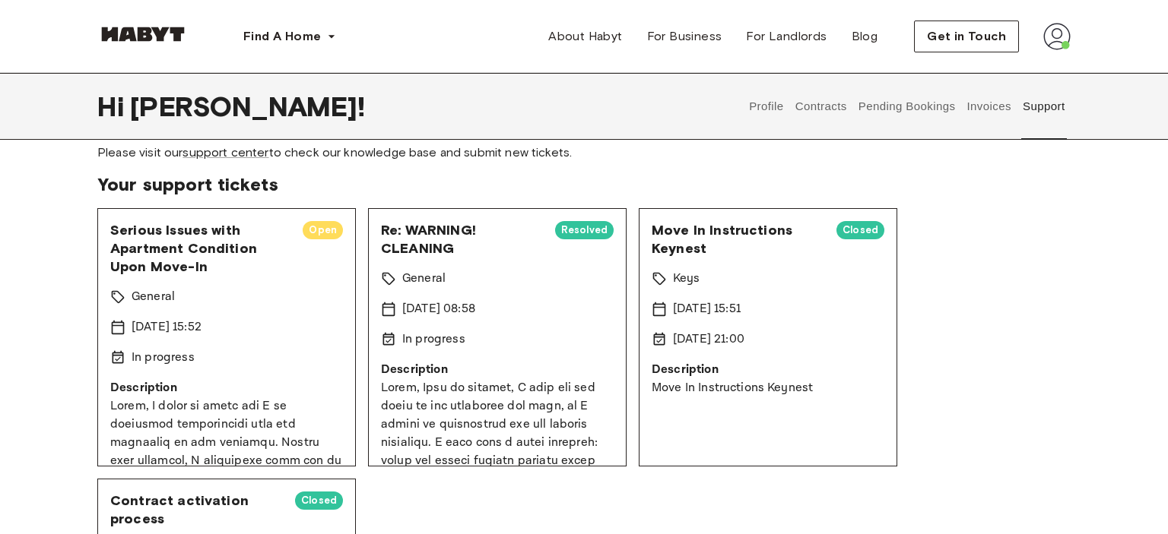
scroll to position [56, 0]
